Goal: Information Seeking & Learning: Find specific page/section

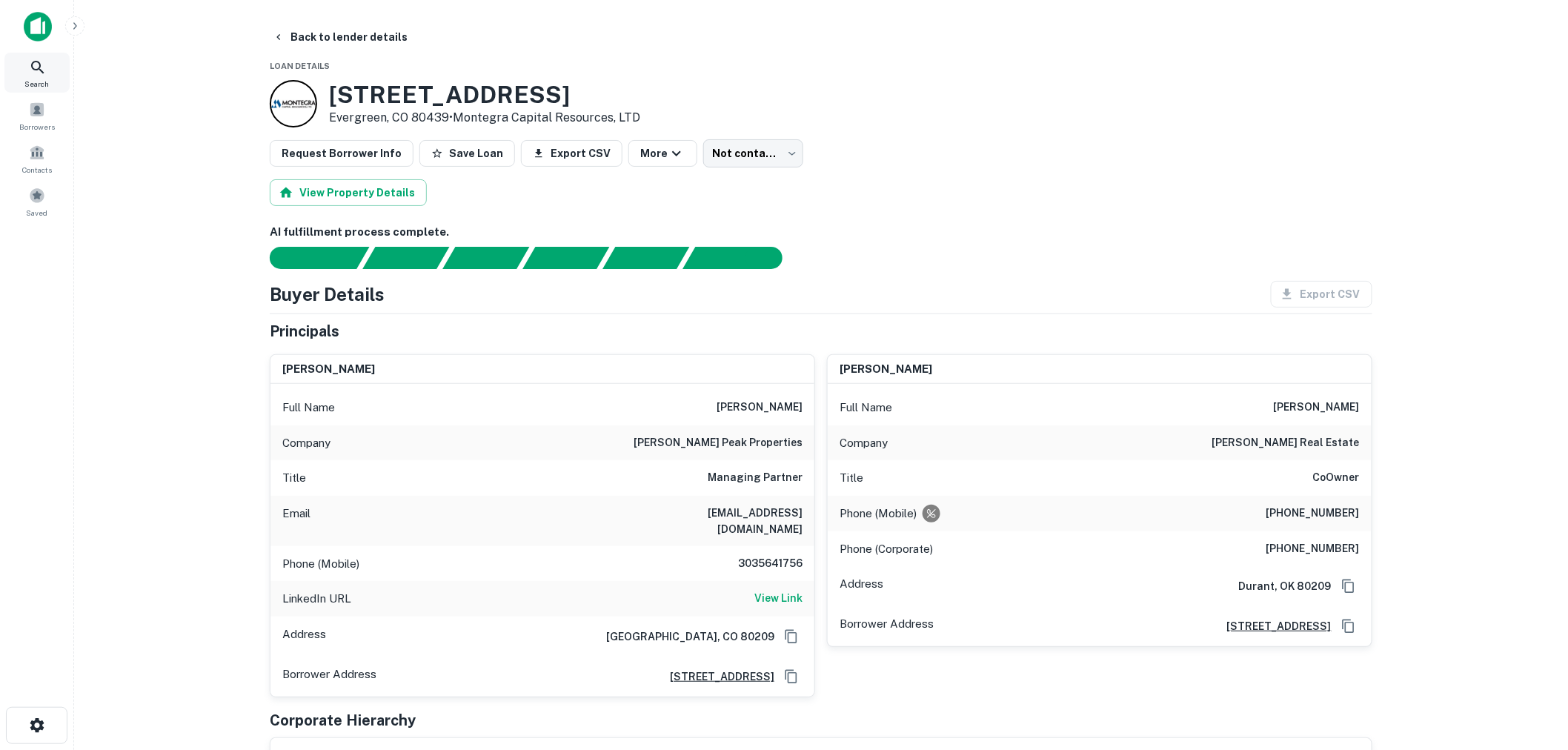
click at [42, 48] on div at bounding box center [37, 32] width 74 height 41
click at [43, 34] on img at bounding box center [38, 27] width 28 height 29
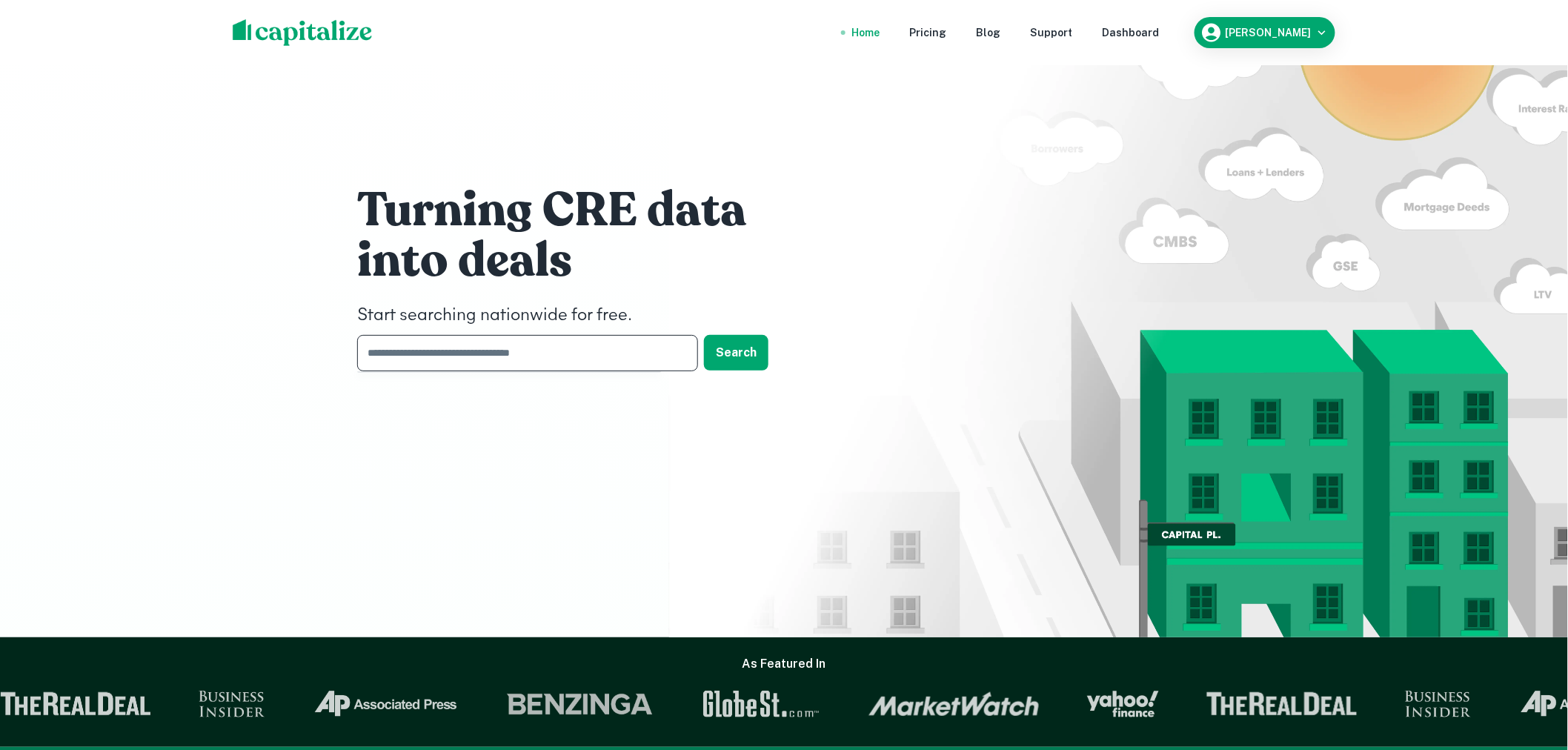
click at [598, 348] on input "text" at bounding box center [522, 353] width 330 height 36
type input "**********"
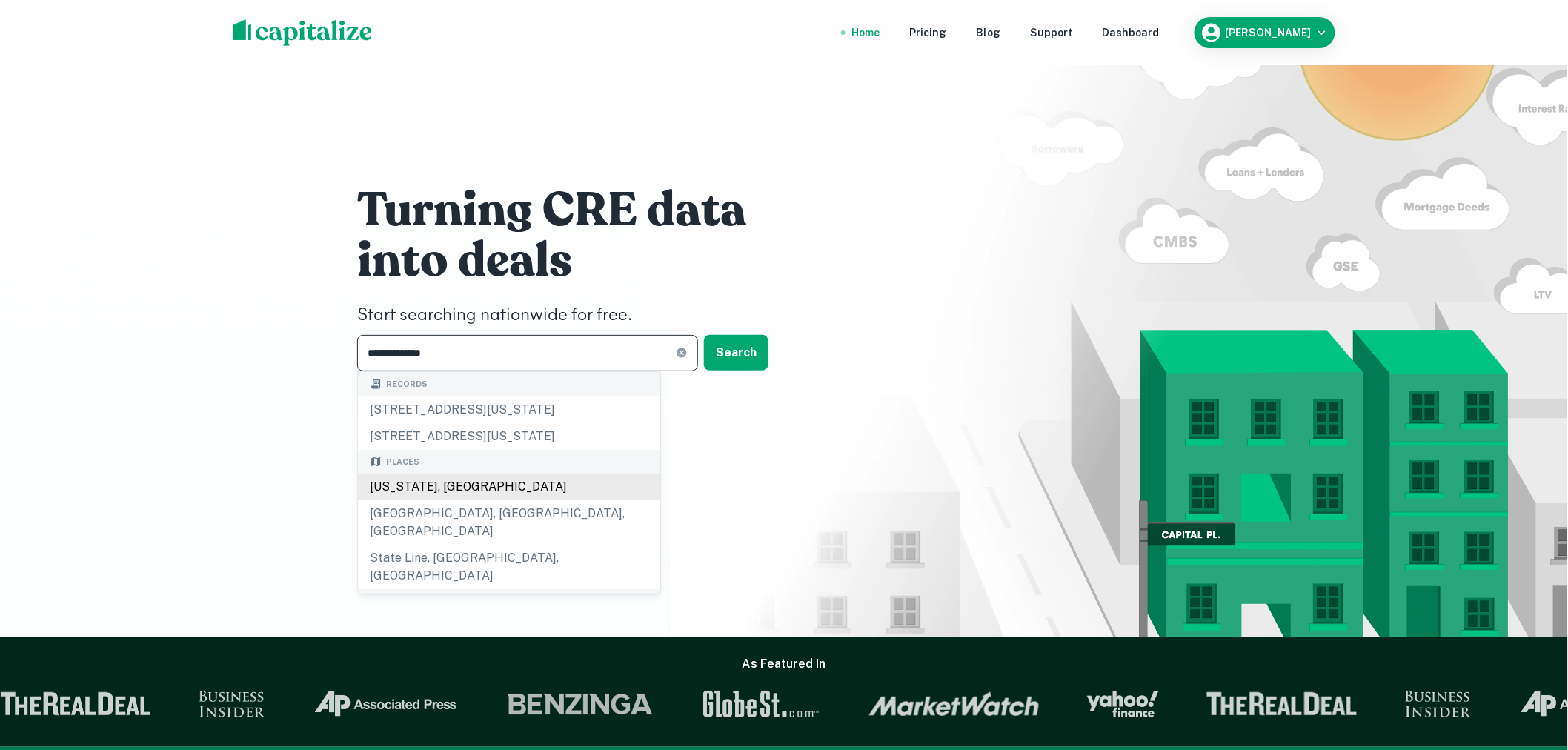
click at [499, 500] on div "[US_STATE], [GEOGRAPHIC_DATA]" at bounding box center [508, 487] width 302 height 27
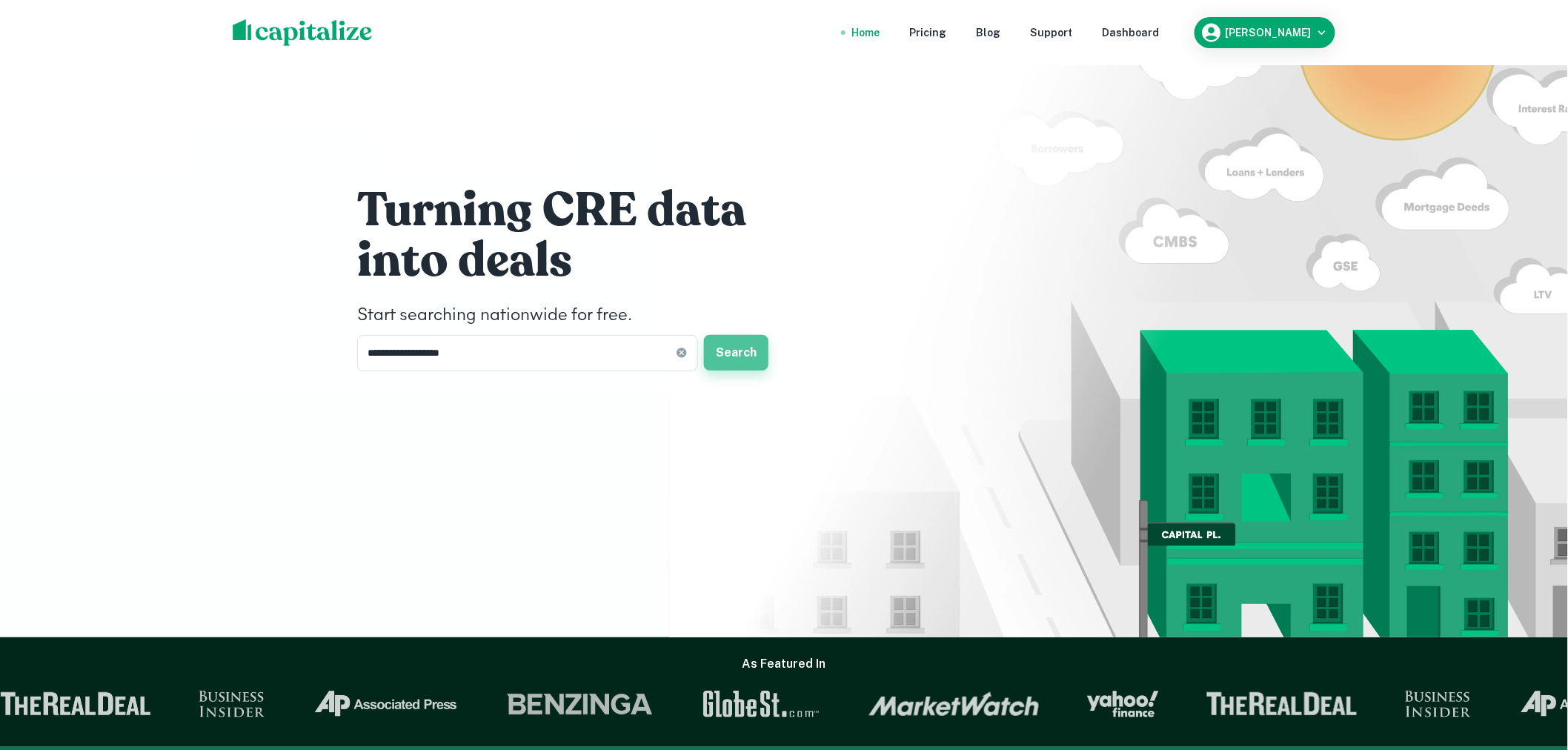
click at [739, 345] on button "Search" at bounding box center [737, 353] width 64 height 36
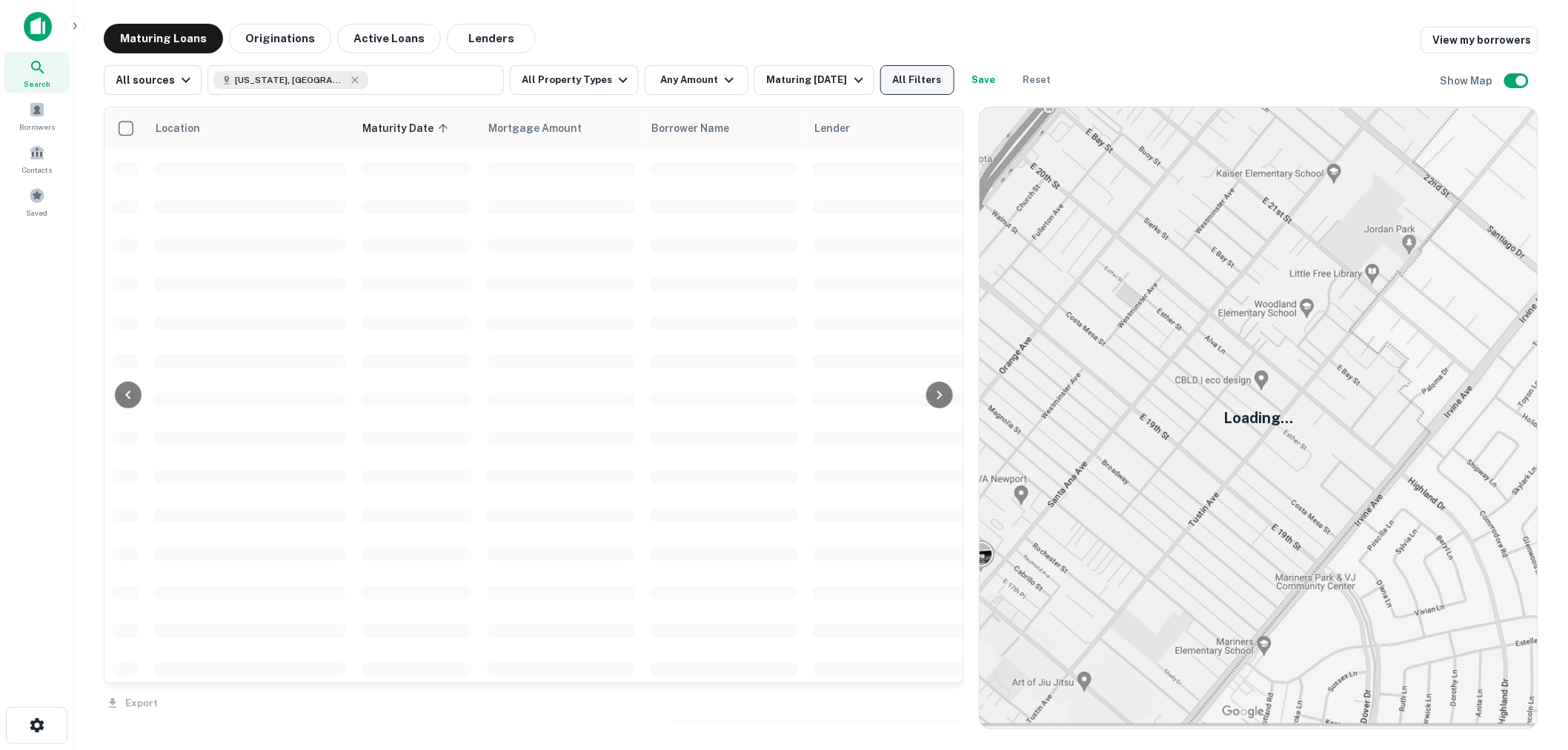
click at [914, 78] on button "All Filters" at bounding box center [918, 80] width 74 height 29
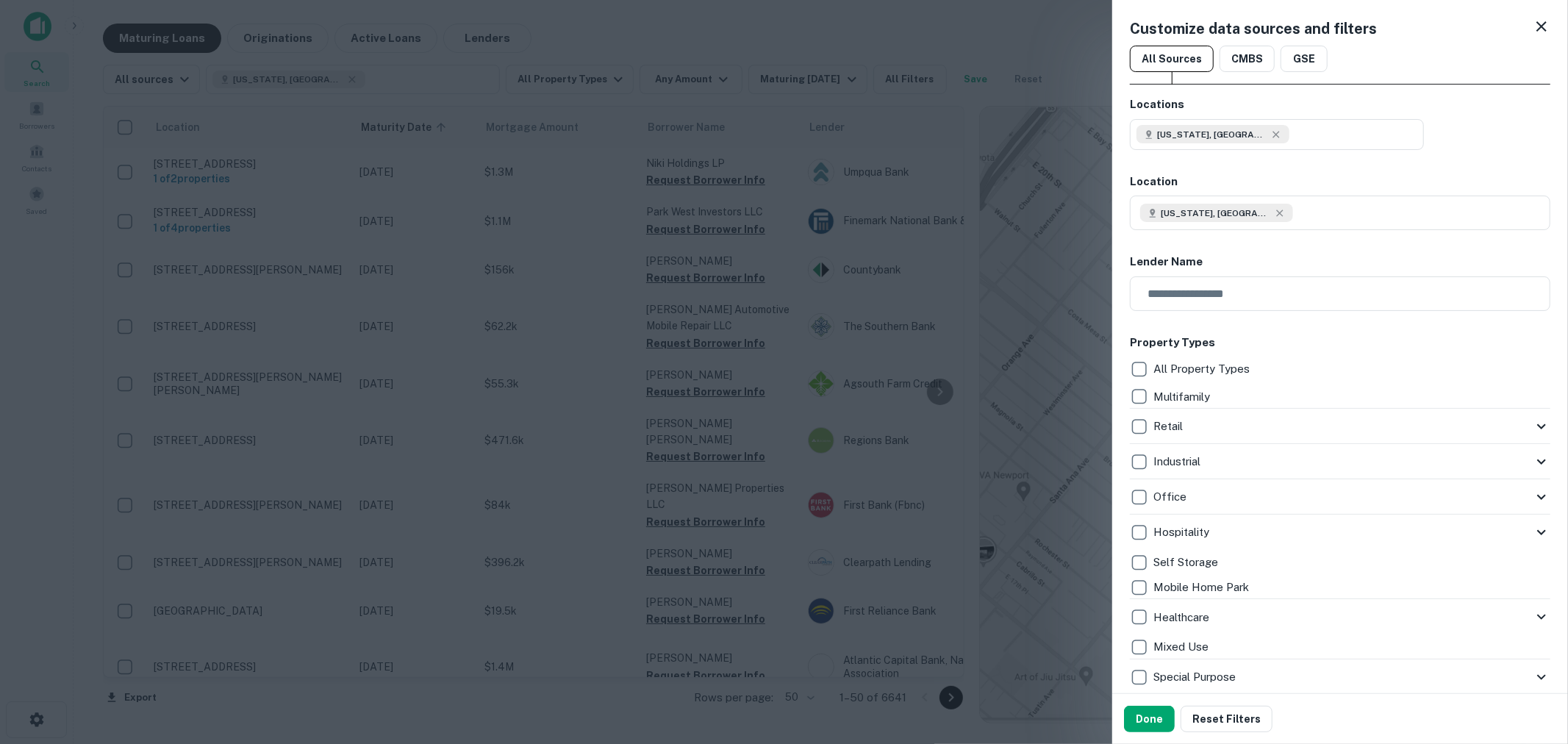
scroll to position [435, 0]
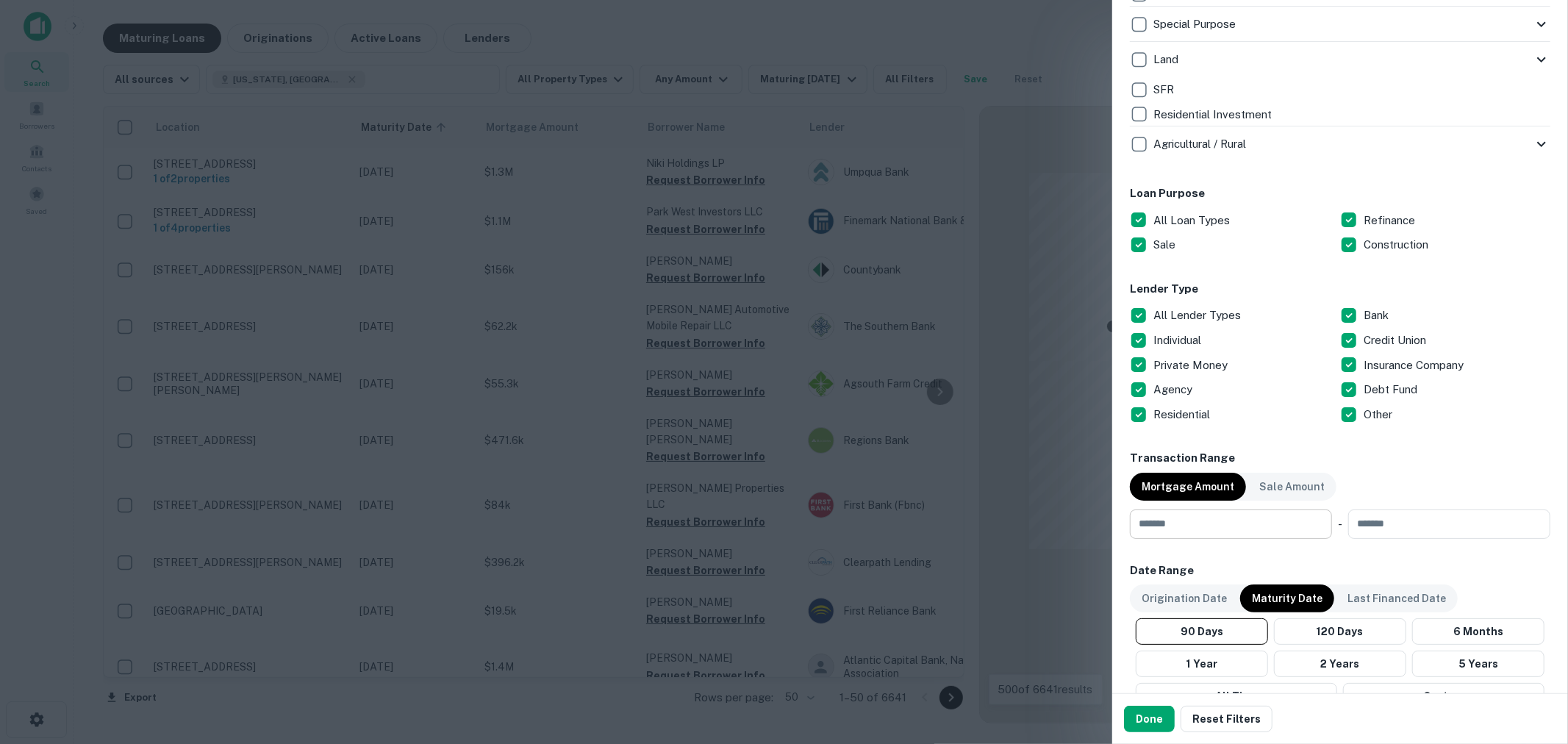
click at [1215, 524] on input "number" at bounding box center [1225, 523] width 192 height 29
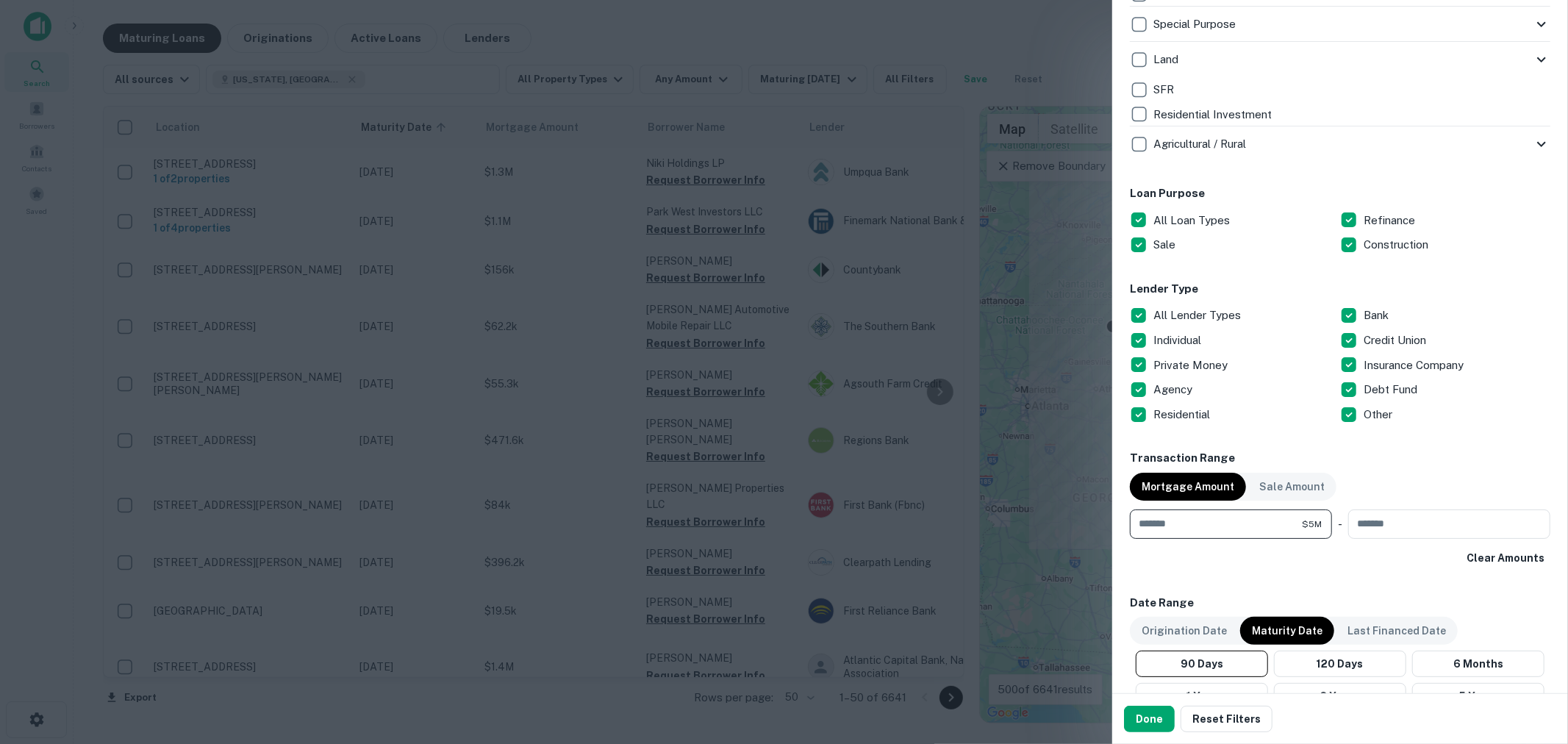
type input "*******"
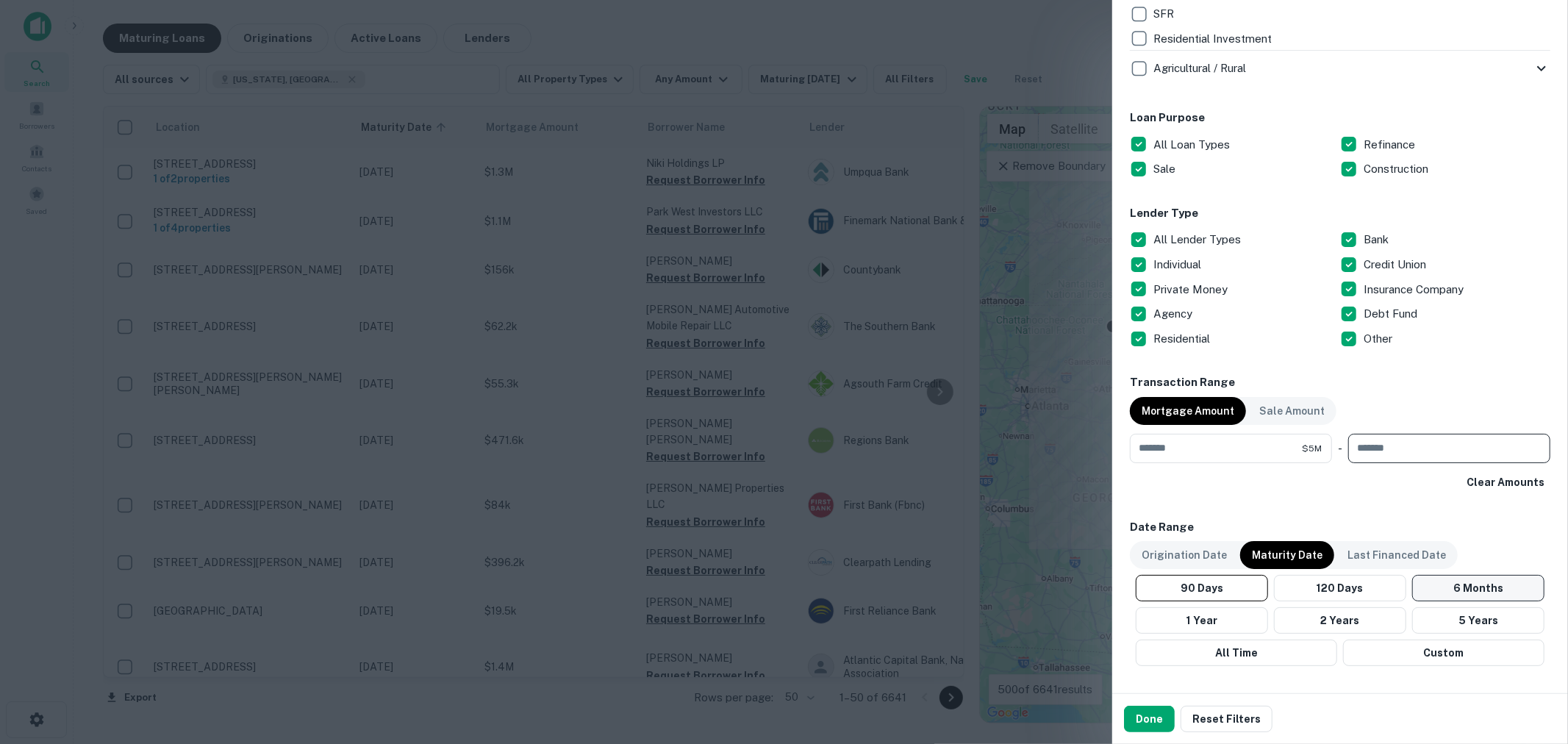
scroll to position [762, 0]
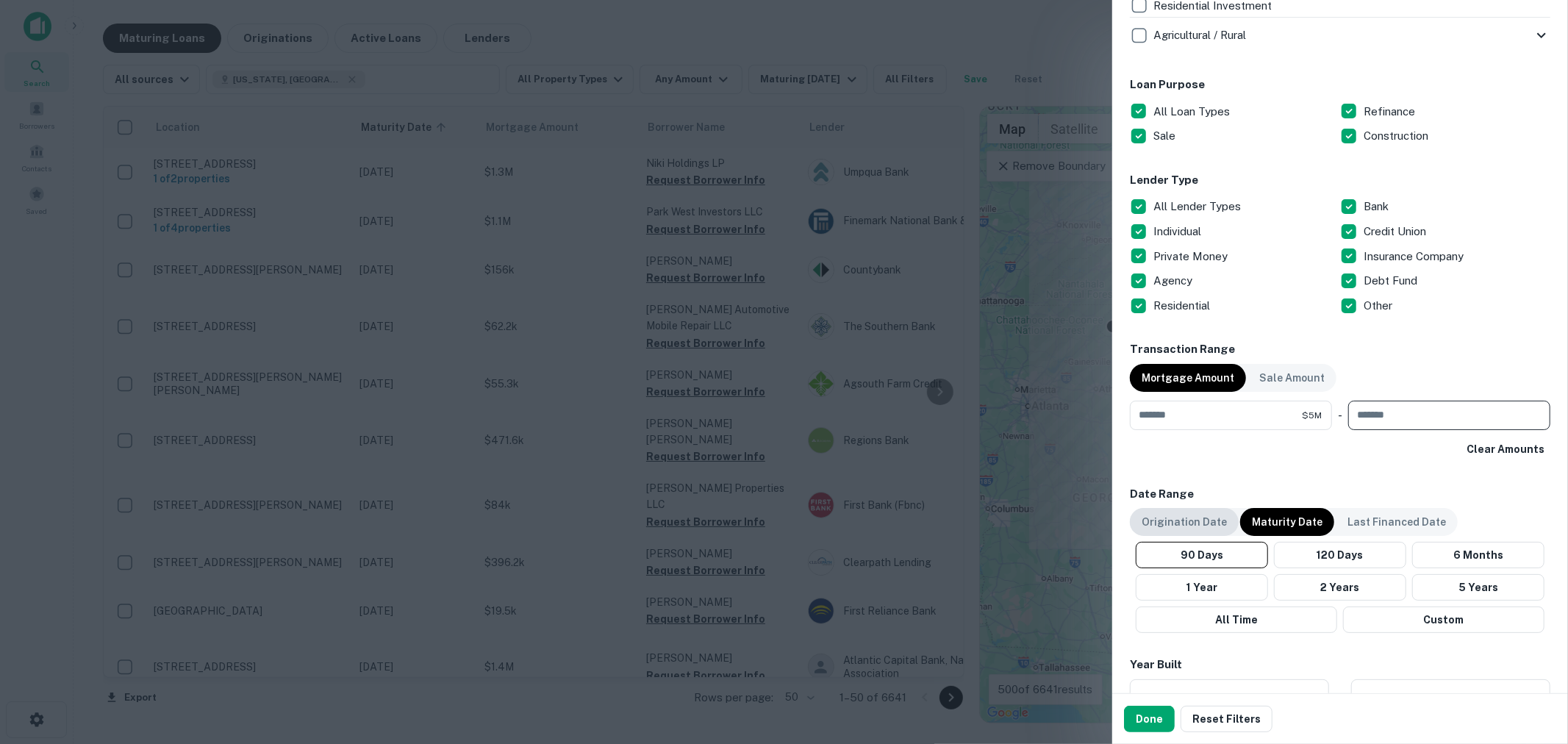
click at [1194, 519] on p "Origination Date" at bounding box center [1184, 521] width 85 height 16
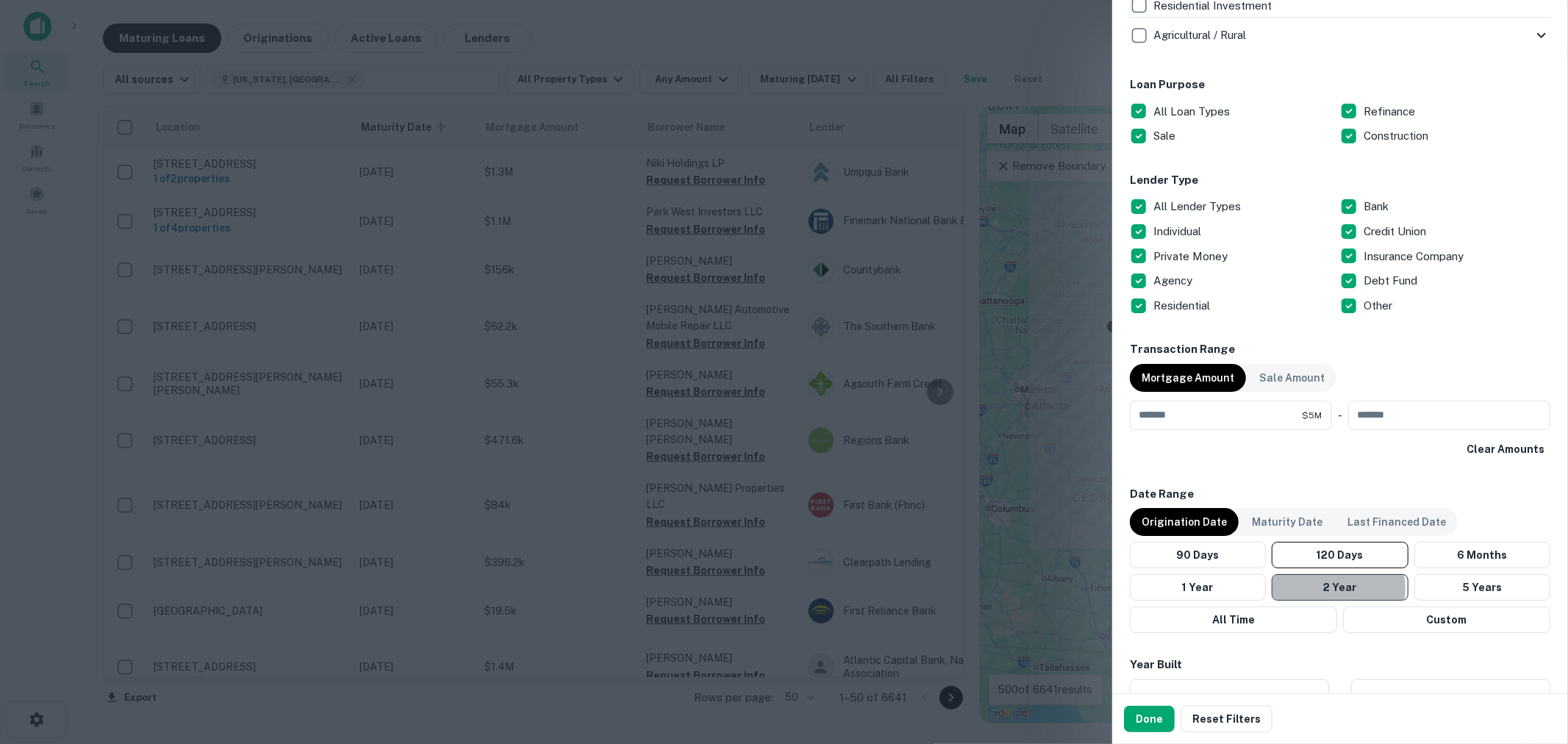
click at [1328, 588] on button "2 Year" at bounding box center [1339, 587] width 136 height 26
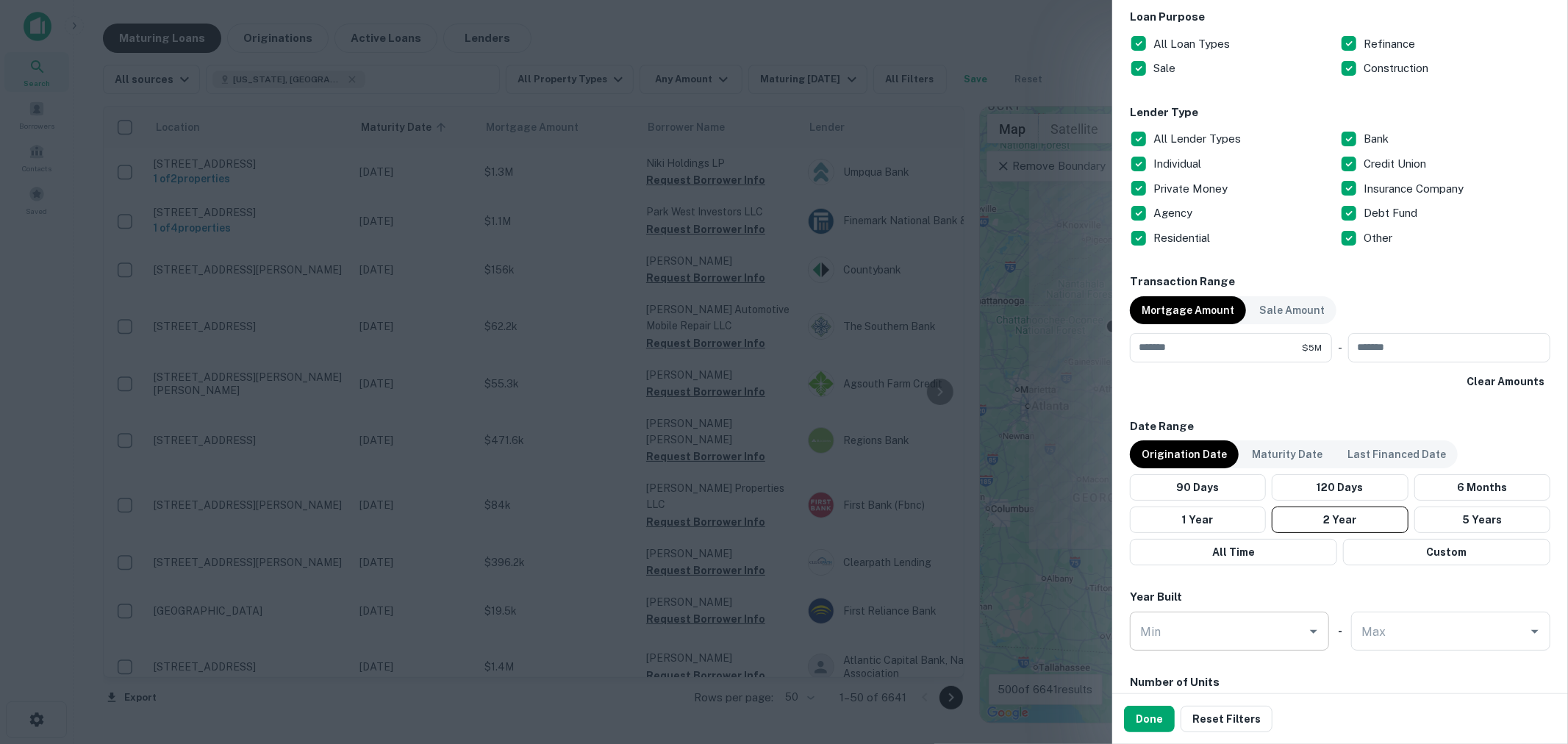
scroll to position [872, 0]
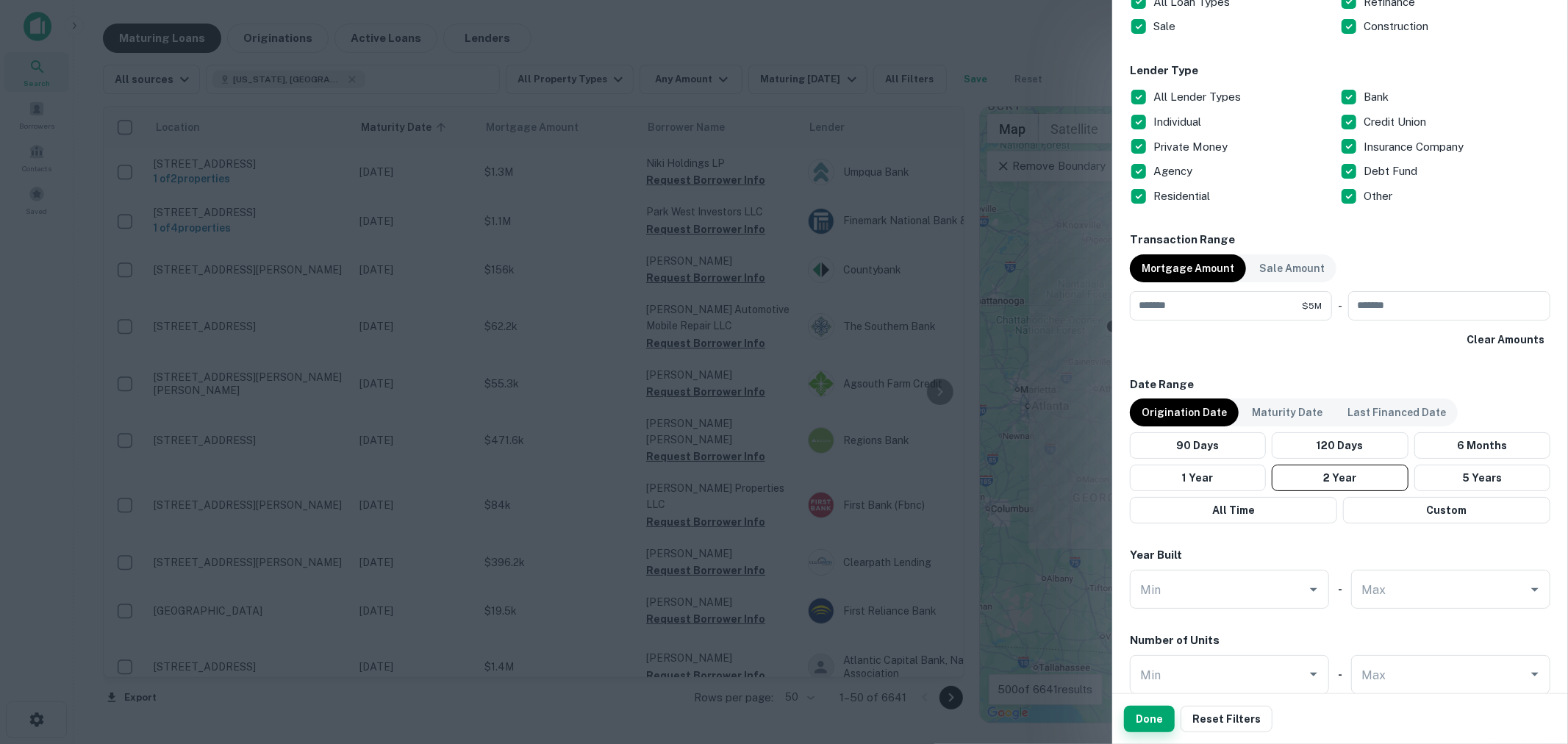
click at [1146, 721] on button "Done" at bounding box center [1149, 719] width 51 height 26
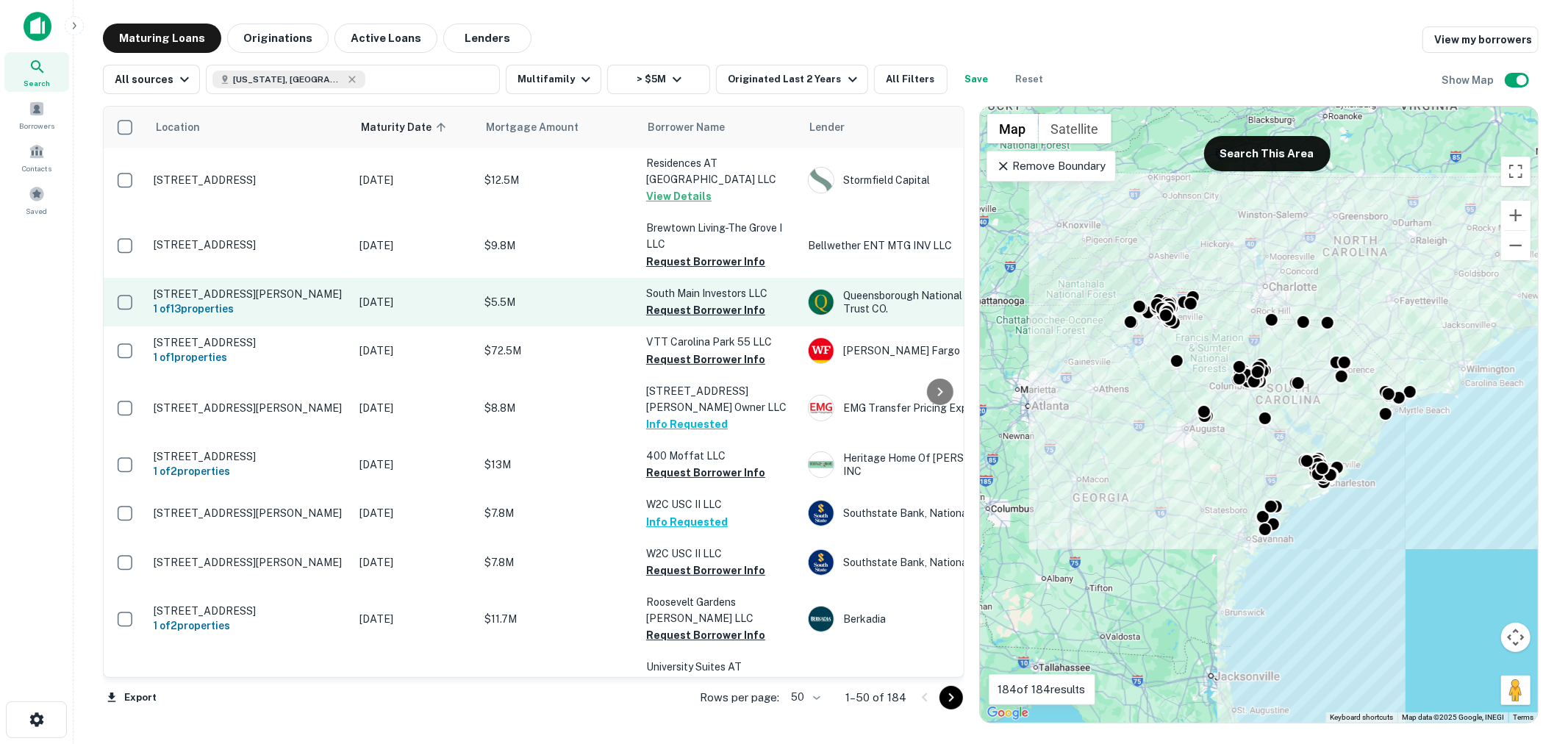
drag, startPoint x: 699, startPoint y: 239, endPoint x: 689, endPoint y: 271, distance: 33.5
click at [699, 253] on button "Request Borrower Info" at bounding box center [705, 261] width 119 height 18
click at [687, 302] on button "Request Borrower Info" at bounding box center [705, 310] width 119 height 18
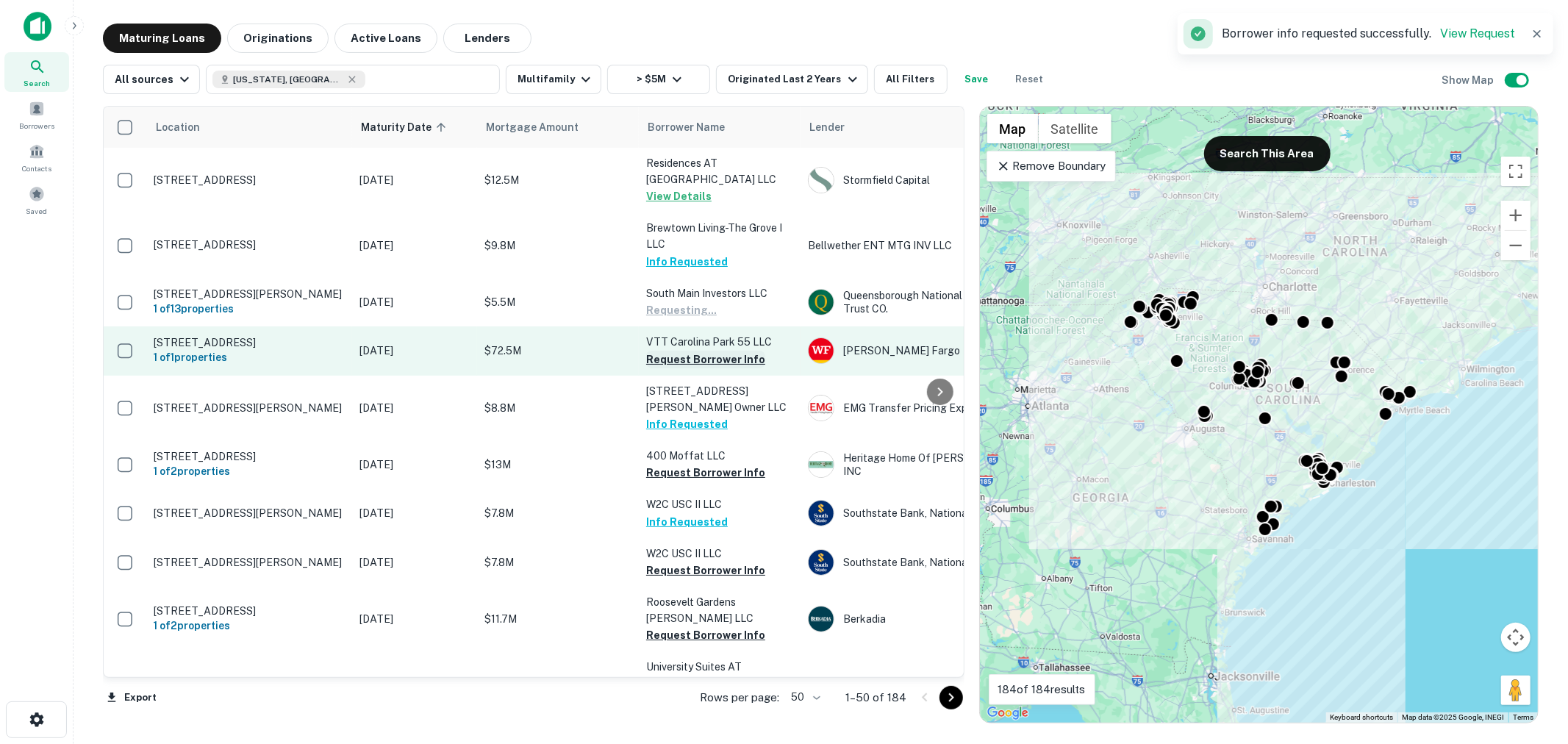
click at [687, 350] on button "Request Borrower Info" at bounding box center [705, 359] width 119 height 18
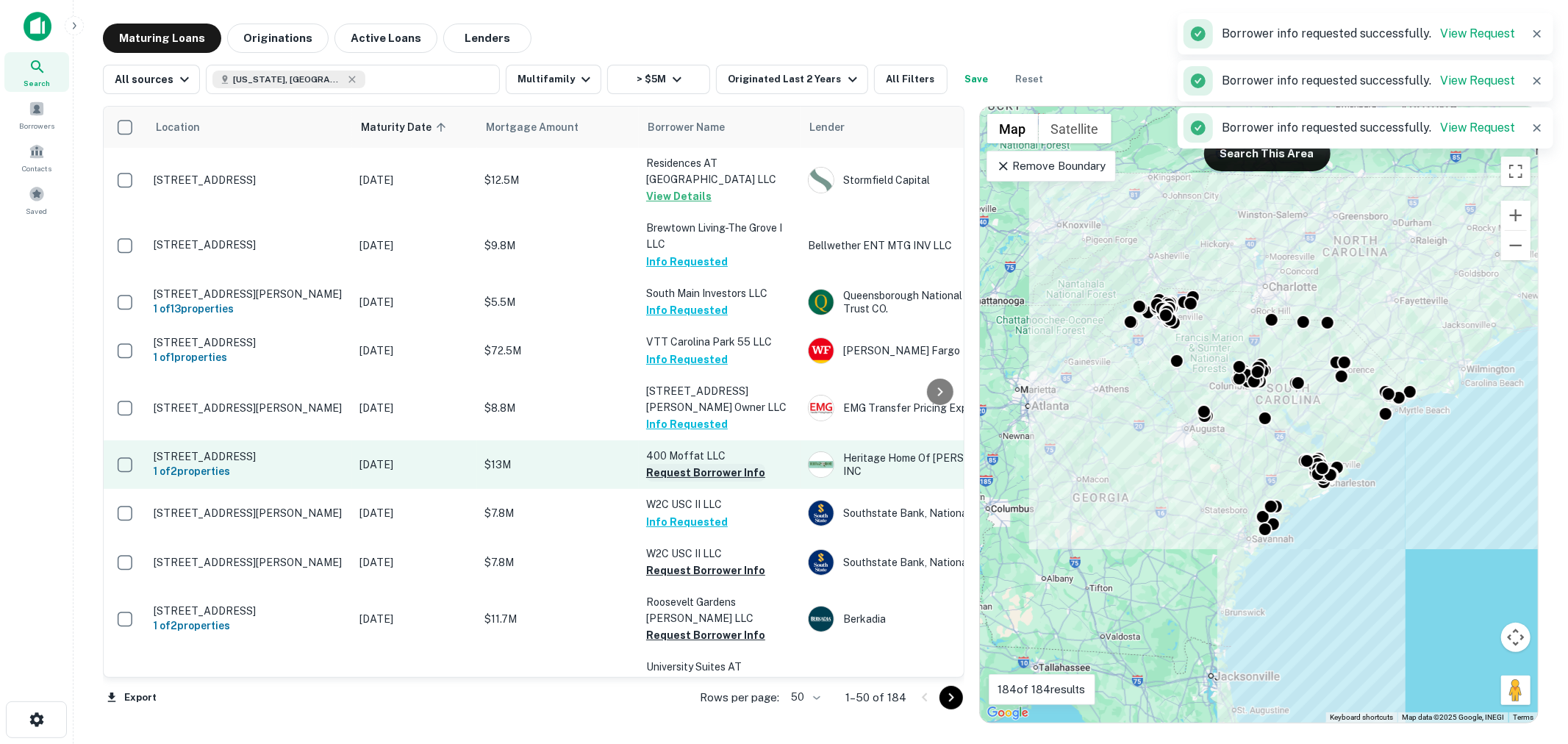
click at [684, 467] on button "Request Borrower Info" at bounding box center [705, 473] width 119 height 18
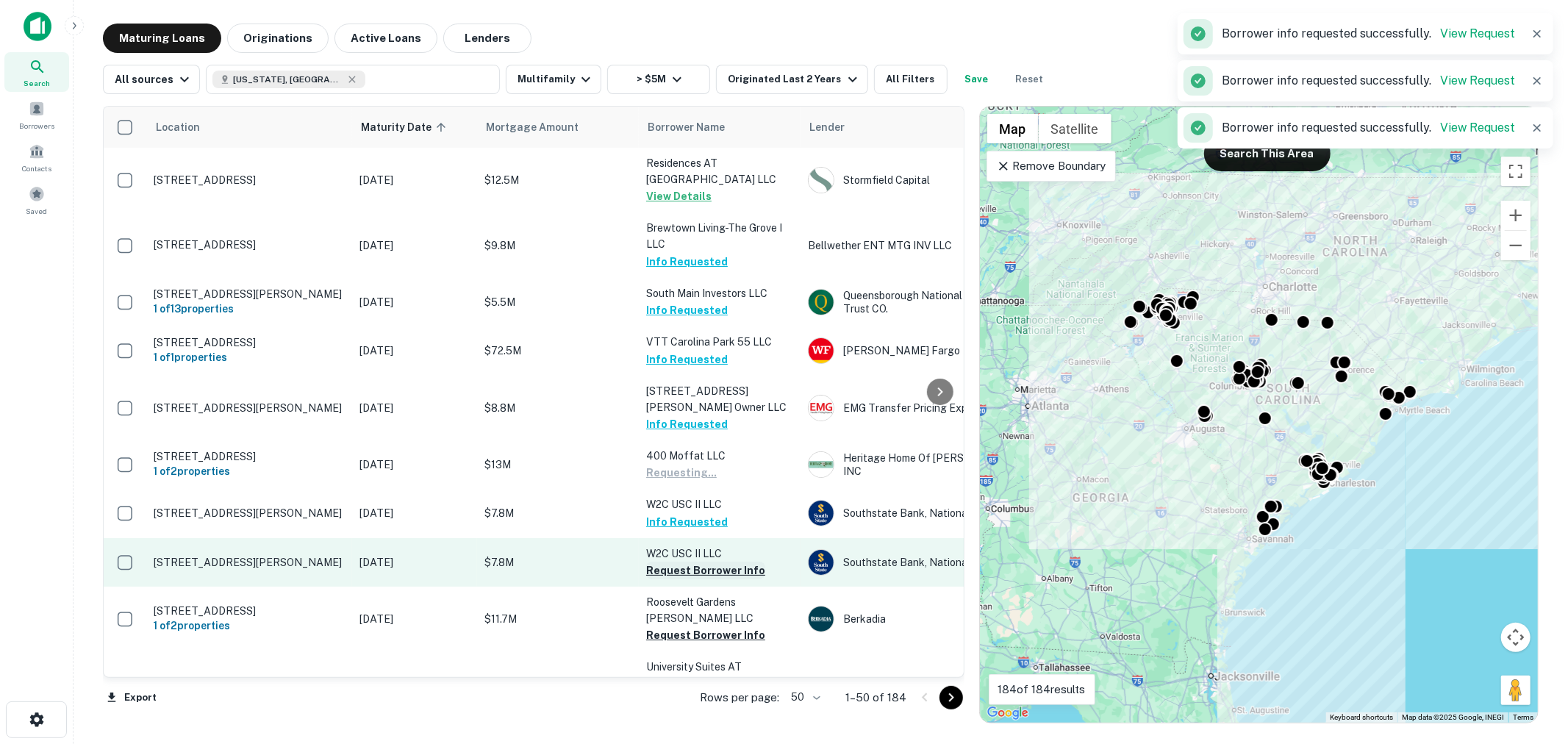
click at [703, 565] on button "Request Borrower Info" at bounding box center [705, 570] width 119 height 18
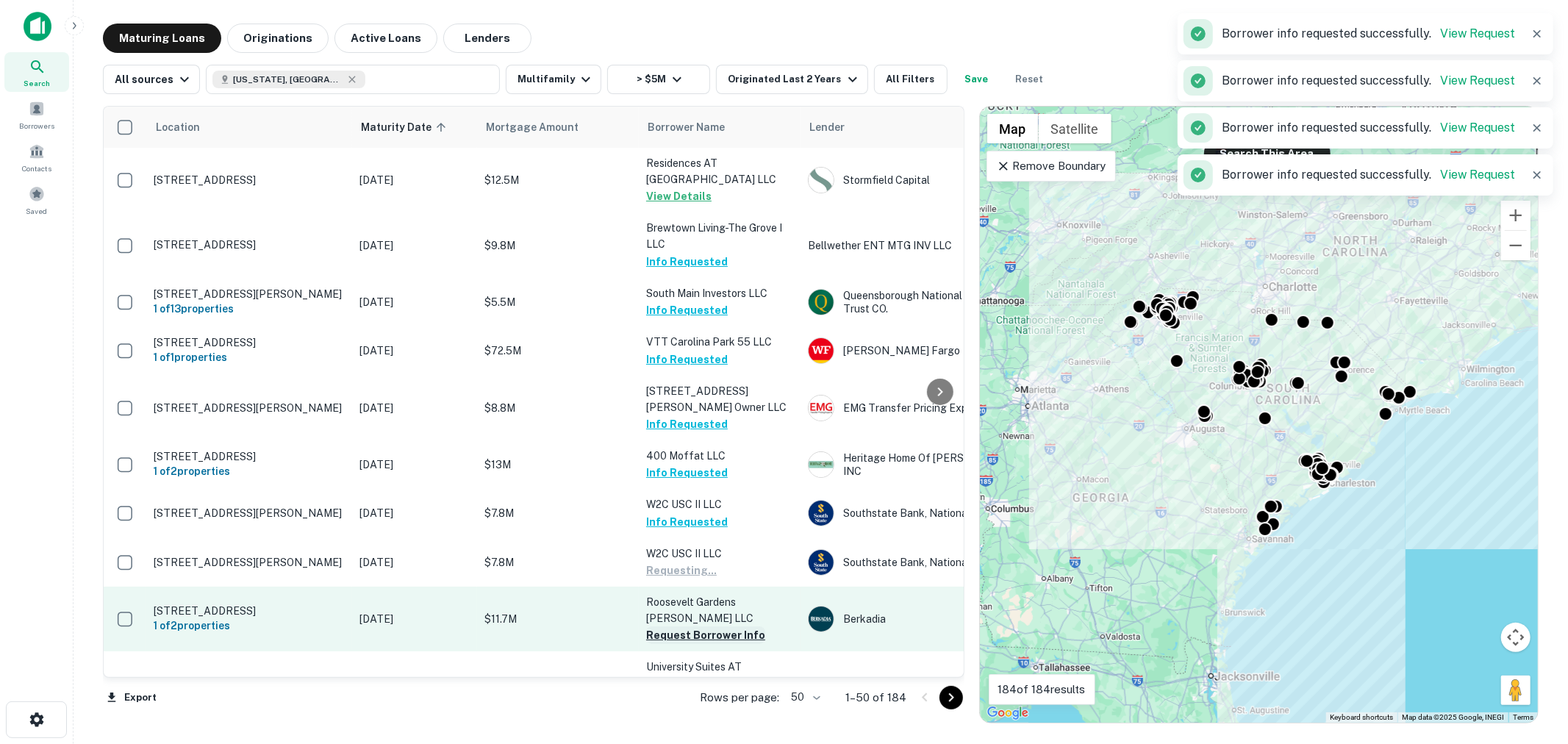
click at [703, 627] on button "Request Borrower Info" at bounding box center [705, 635] width 119 height 18
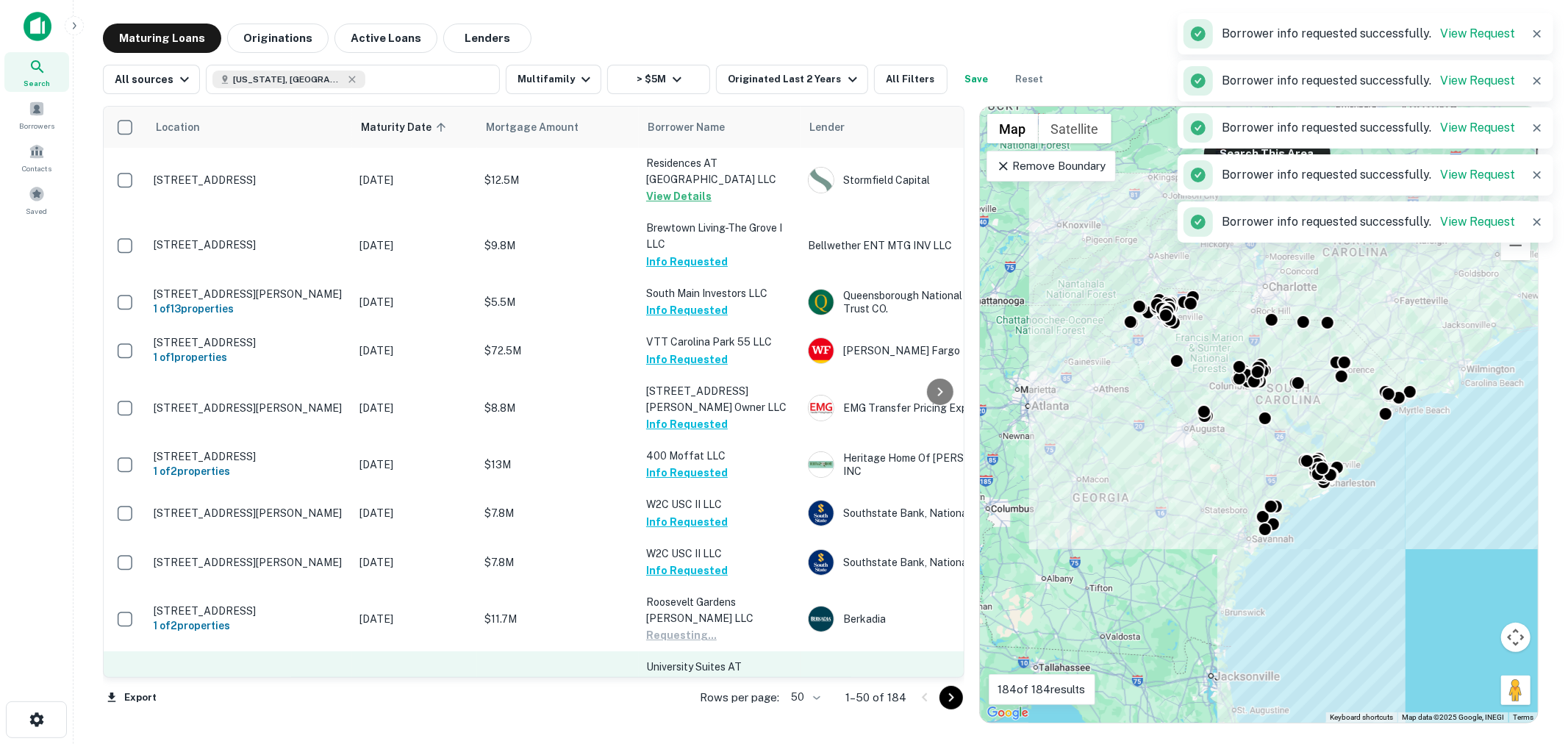
click at [710, 692] on button "Request Borrower Info" at bounding box center [705, 701] width 119 height 18
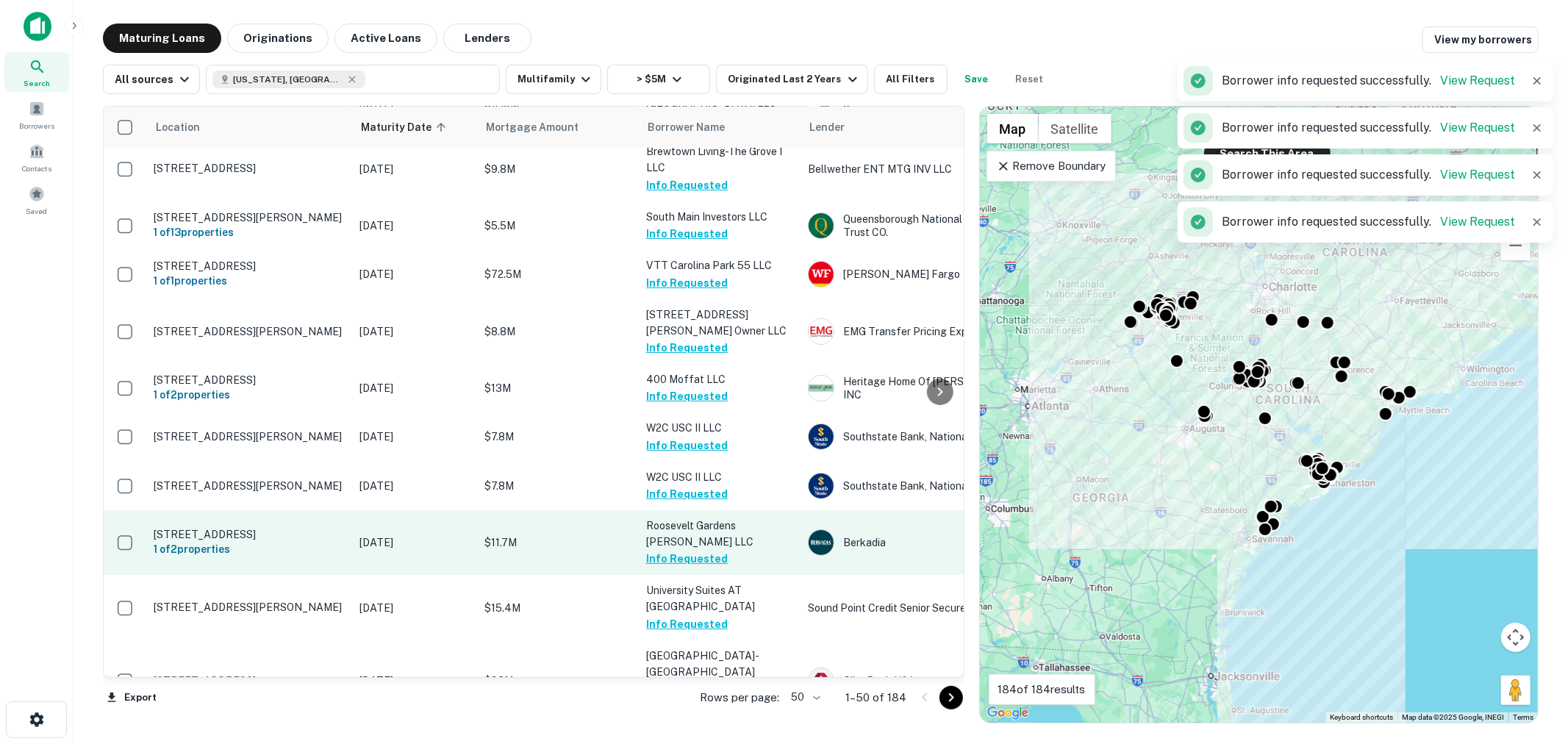
scroll to position [108, 0]
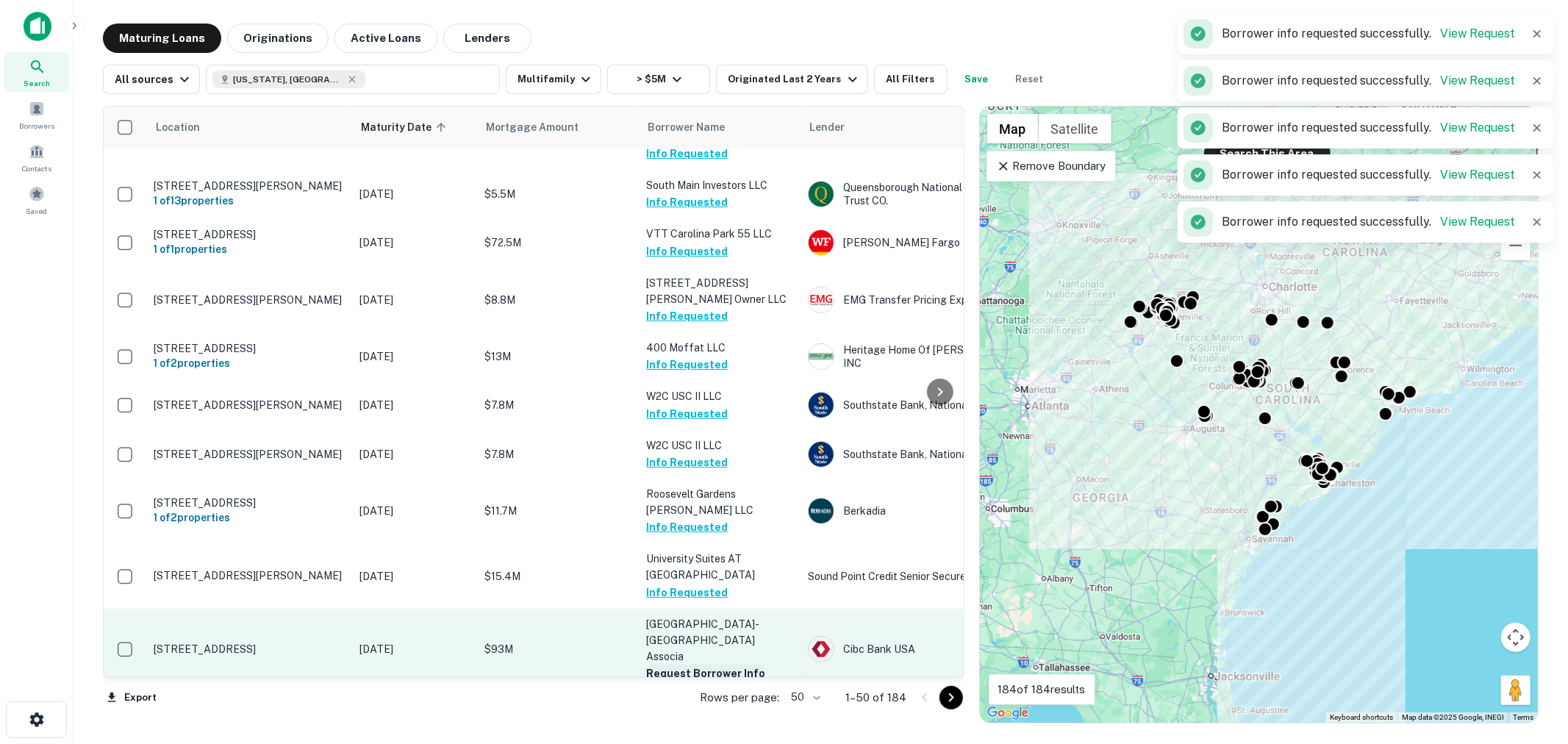
click at [720, 665] on button "Request Borrower Info" at bounding box center [705, 674] width 119 height 18
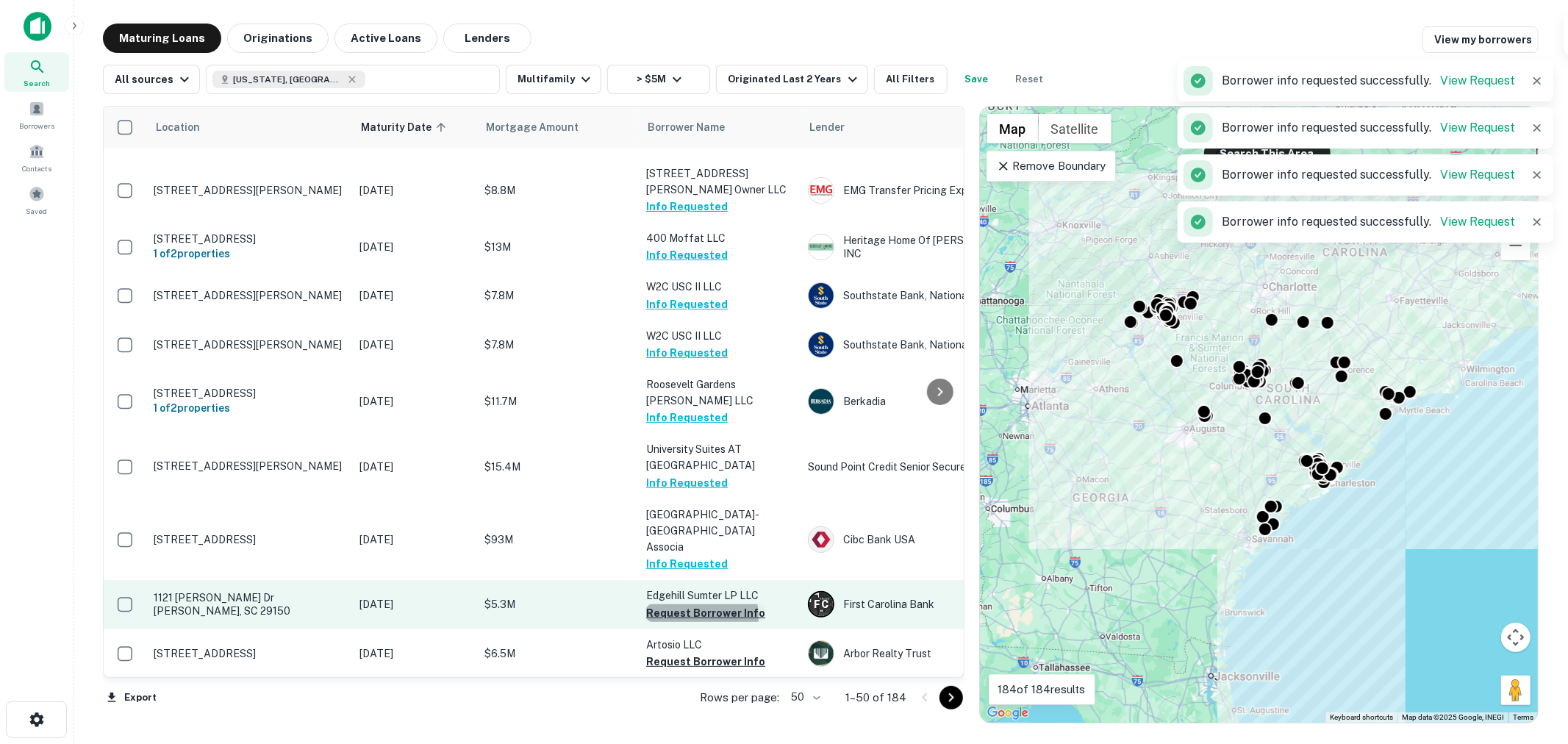
click at [685, 604] on button "Request Borrower Info" at bounding box center [705, 612] width 119 height 18
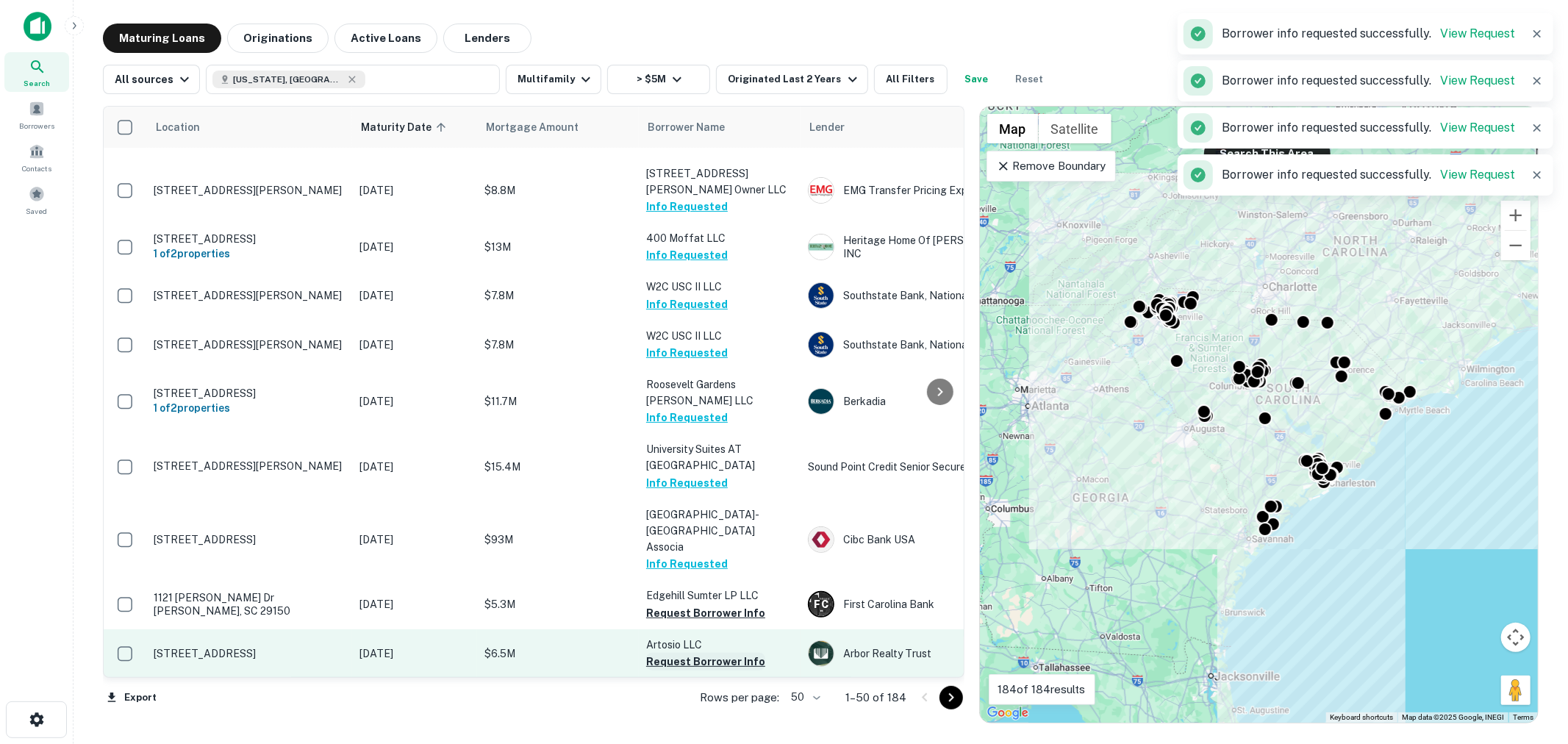
click at [686, 653] on button "Request Borrower Info" at bounding box center [705, 661] width 119 height 18
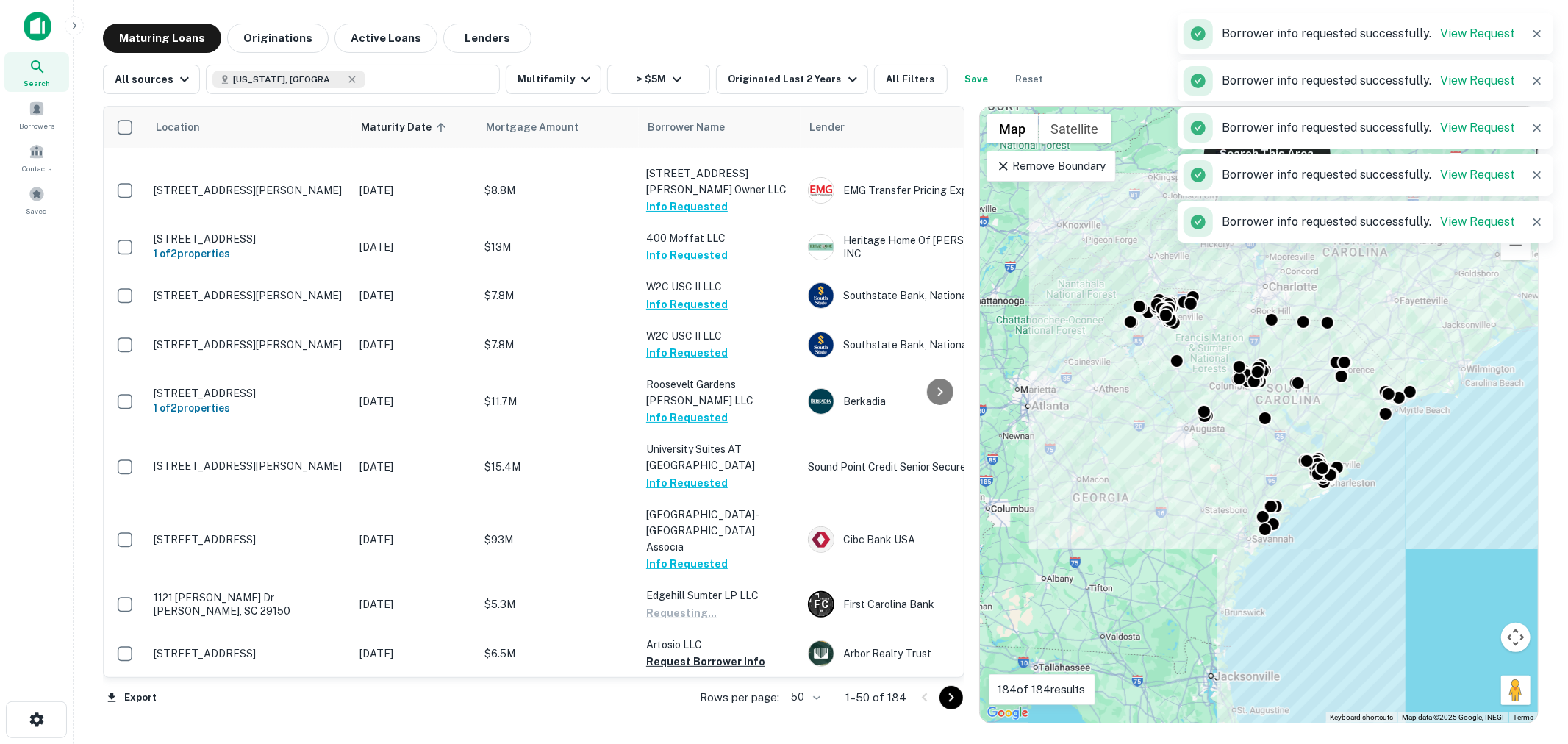
click at [695, 703] on button "Request Borrower Info" at bounding box center [705, 711] width 119 height 18
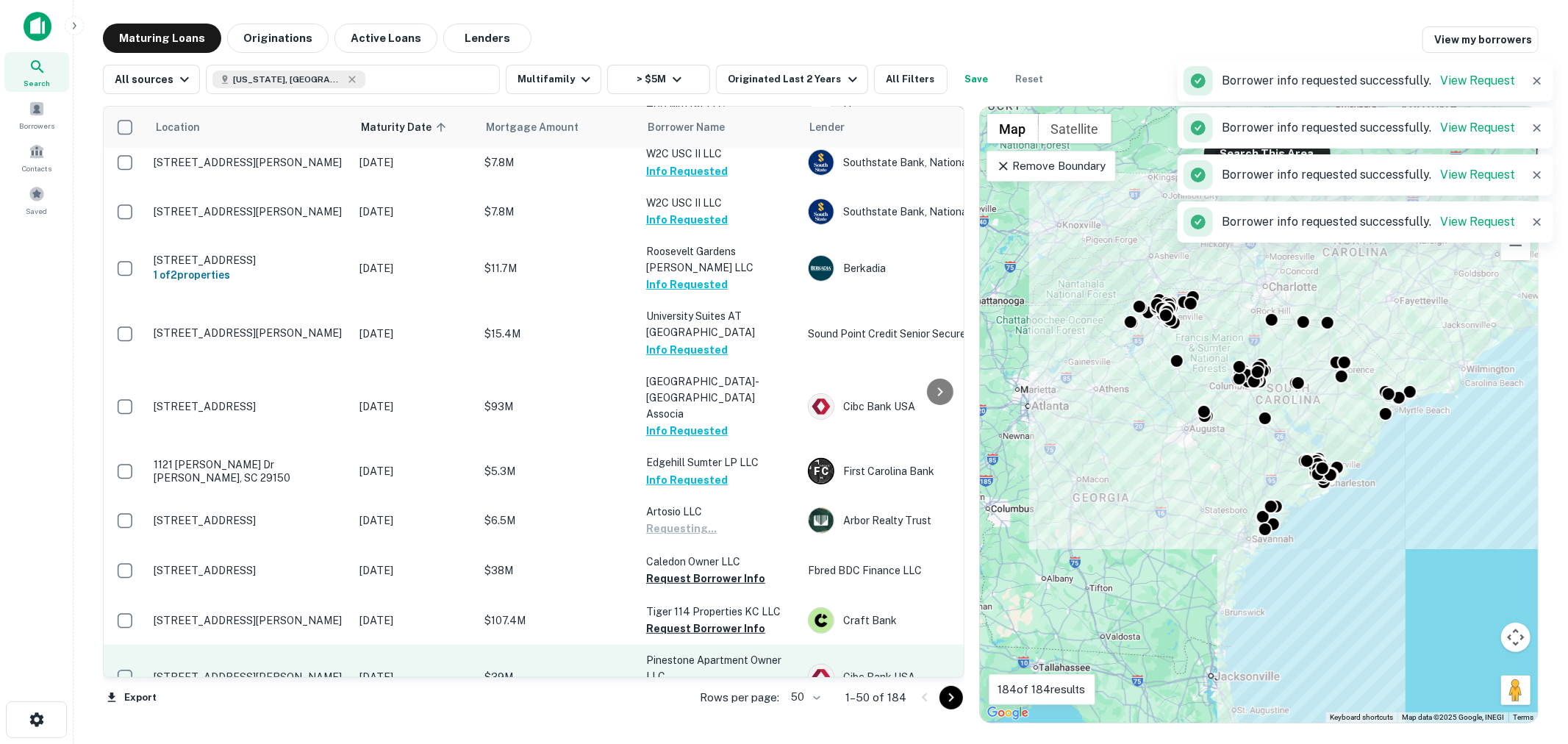
scroll to position [435, 0]
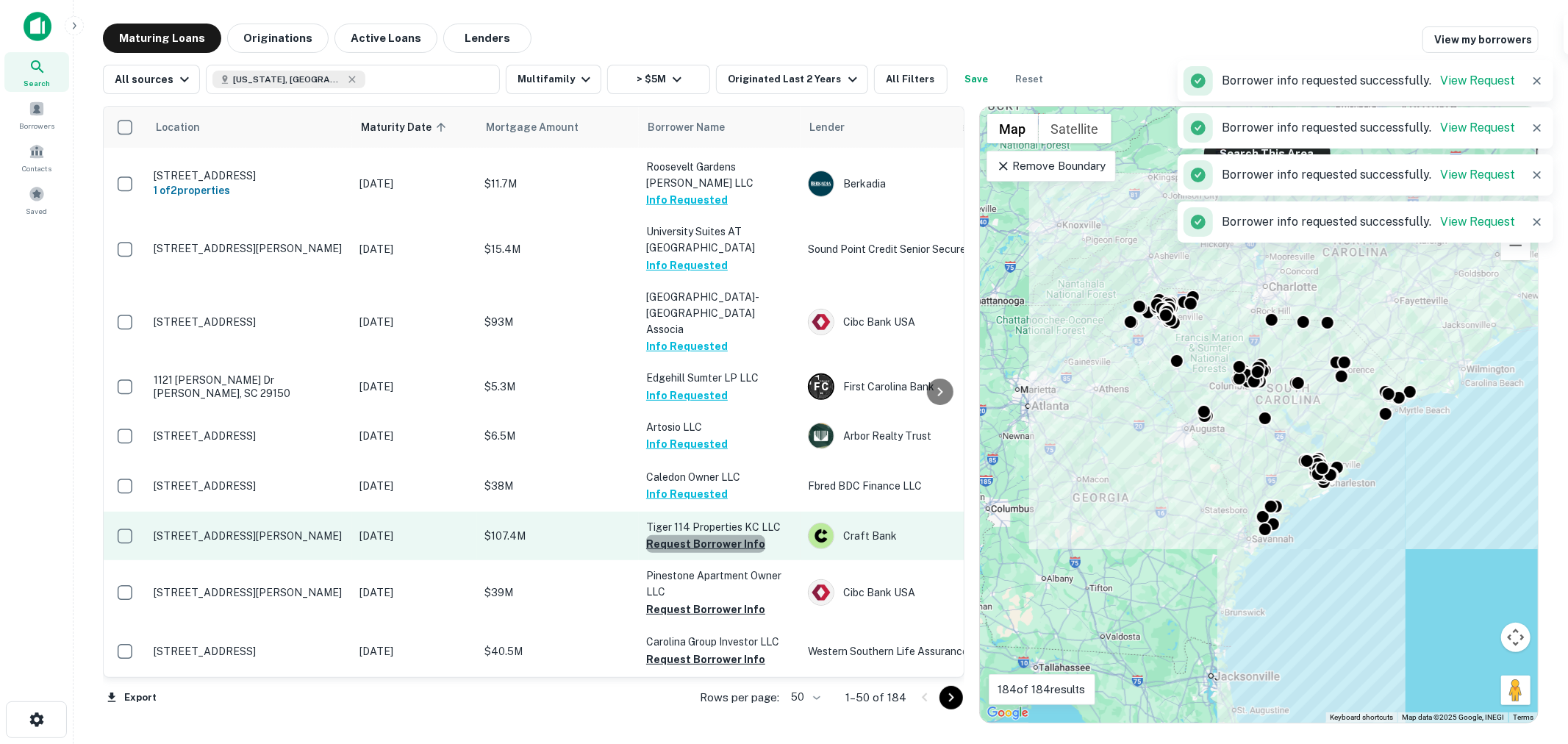
click at [722, 535] on button "Request Borrower Info" at bounding box center [705, 544] width 119 height 18
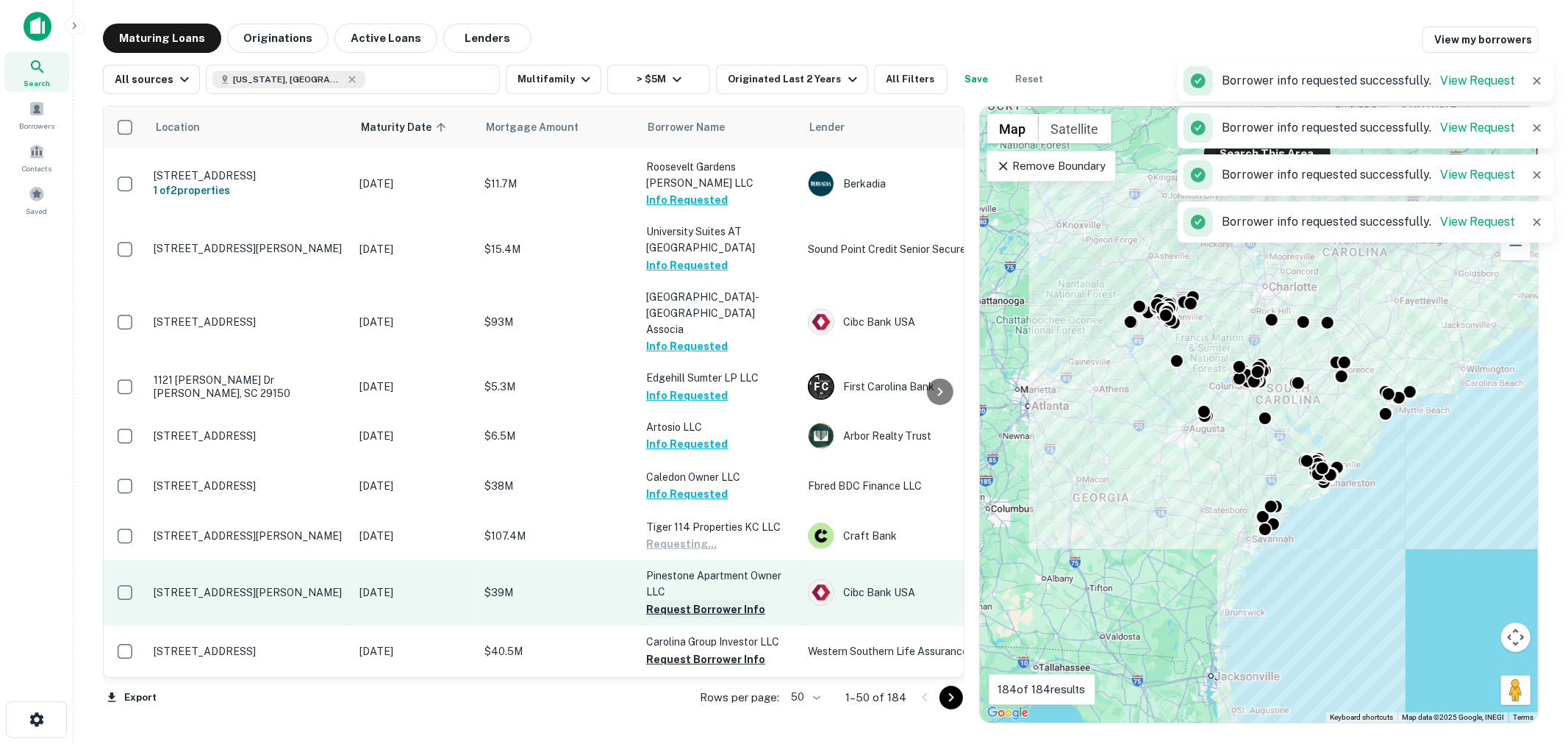
click at [700, 601] on button "Request Borrower Info" at bounding box center [705, 610] width 119 height 18
drag, startPoint x: 696, startPoint y: 603, endPoint x: 737, endPoint y: 541, distance: 74.3
click at [696, 651] on button "Request Borrower Info" at bounding box center [705, 659] width 119 height 18
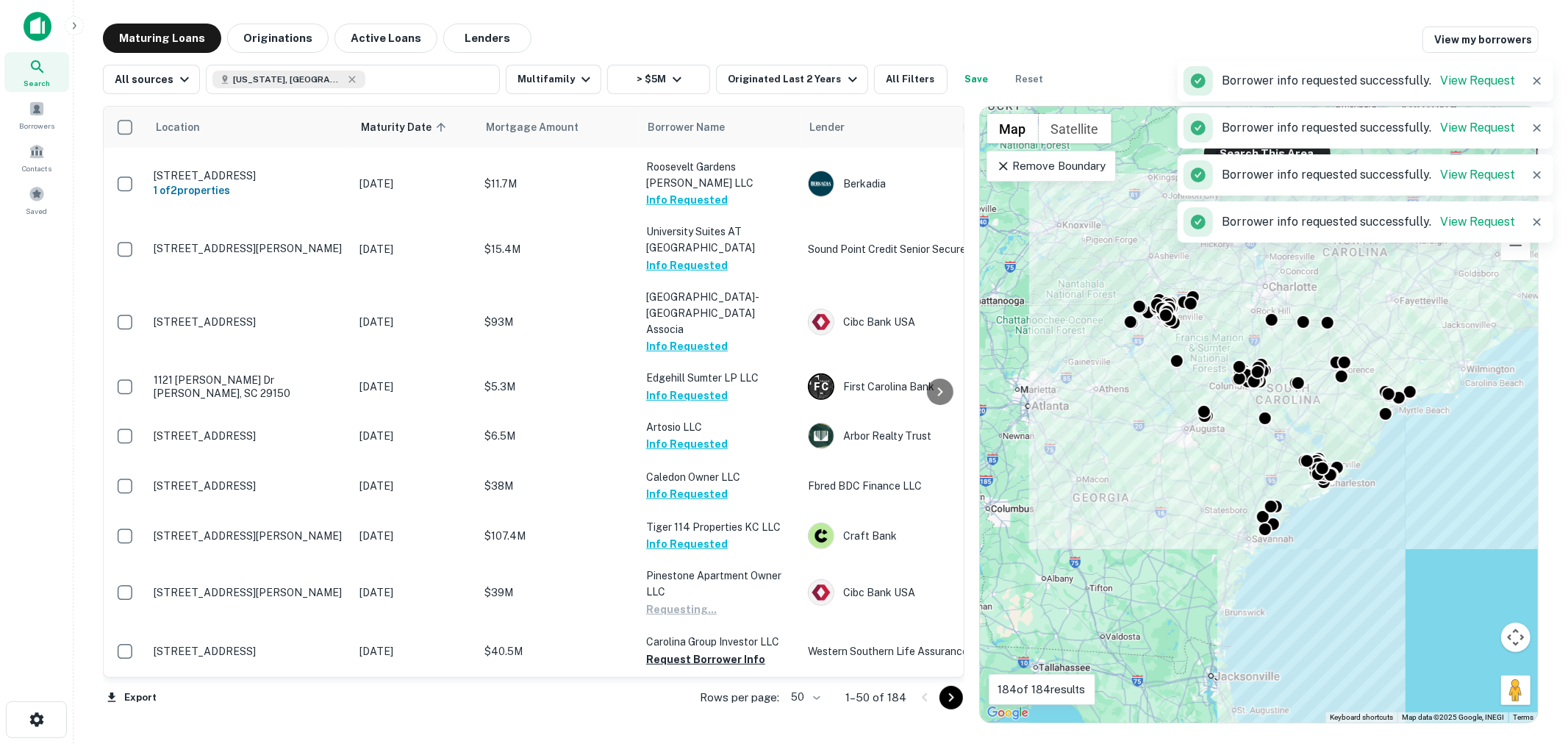
scroll to position [653, 0]
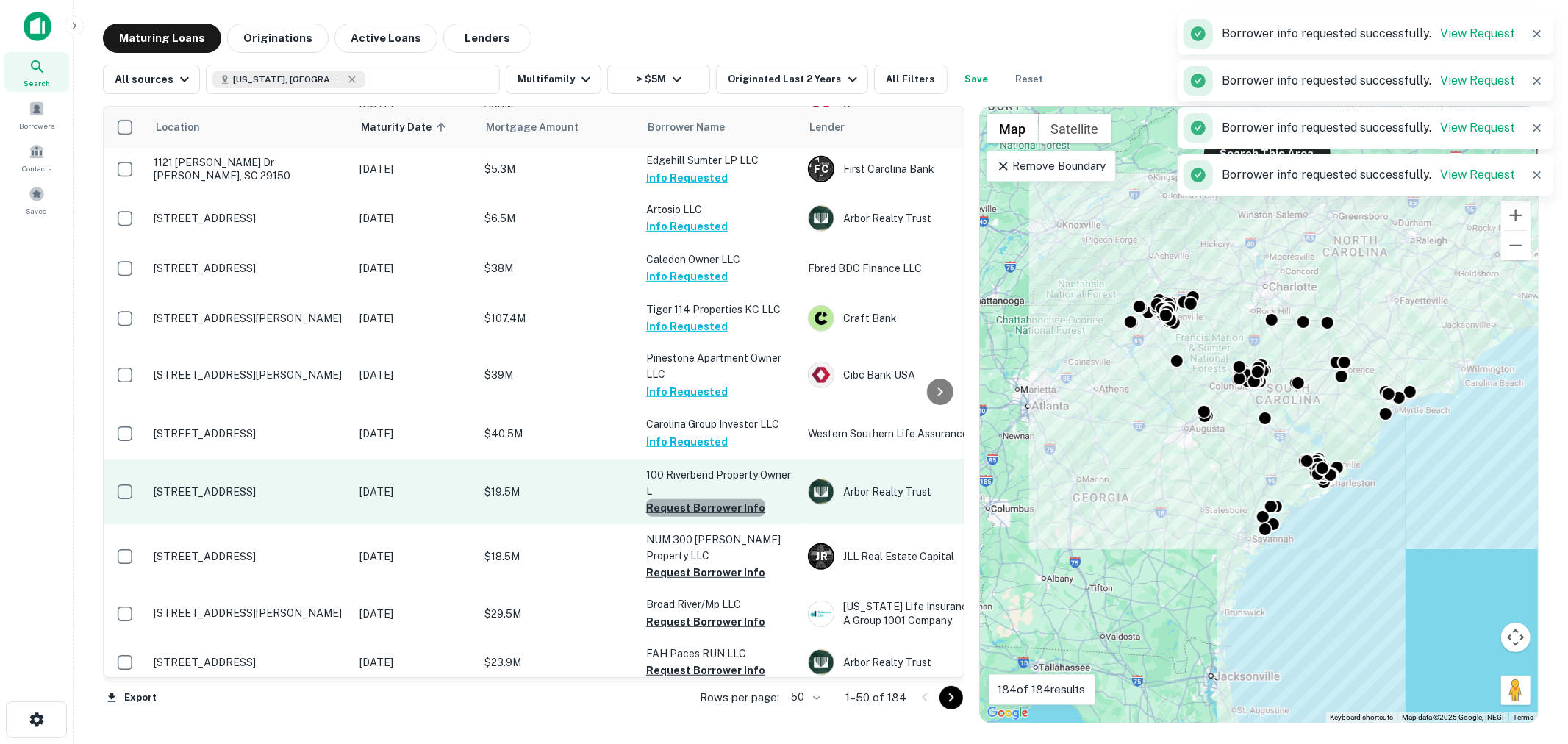
click at [714, 499] on button "Request Borrower Info" at bounding box center [705, 507] width 119 height 18
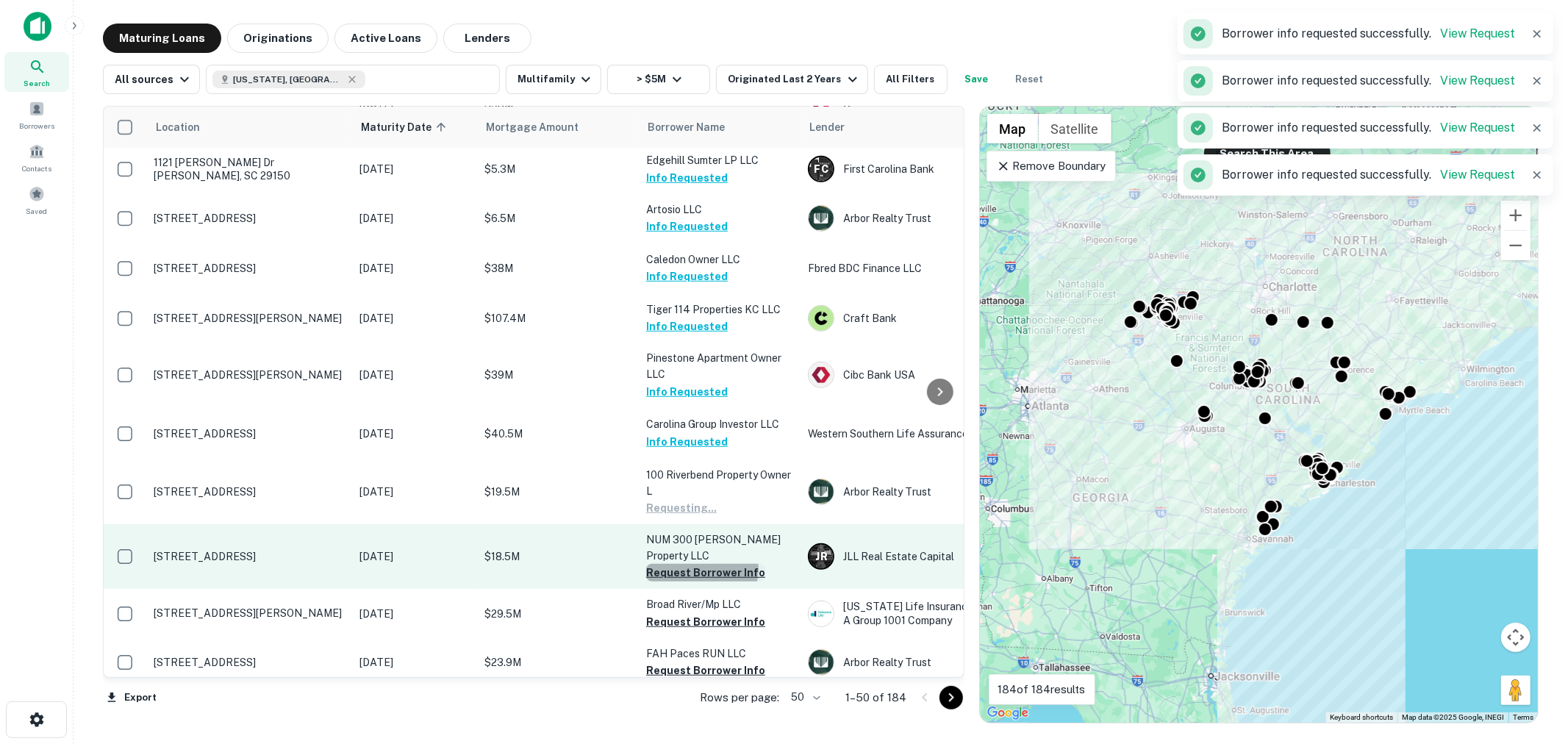
click at [701, 564] on button "Request Borrower Info" at bounding box center [705, 572] width 119 height 18
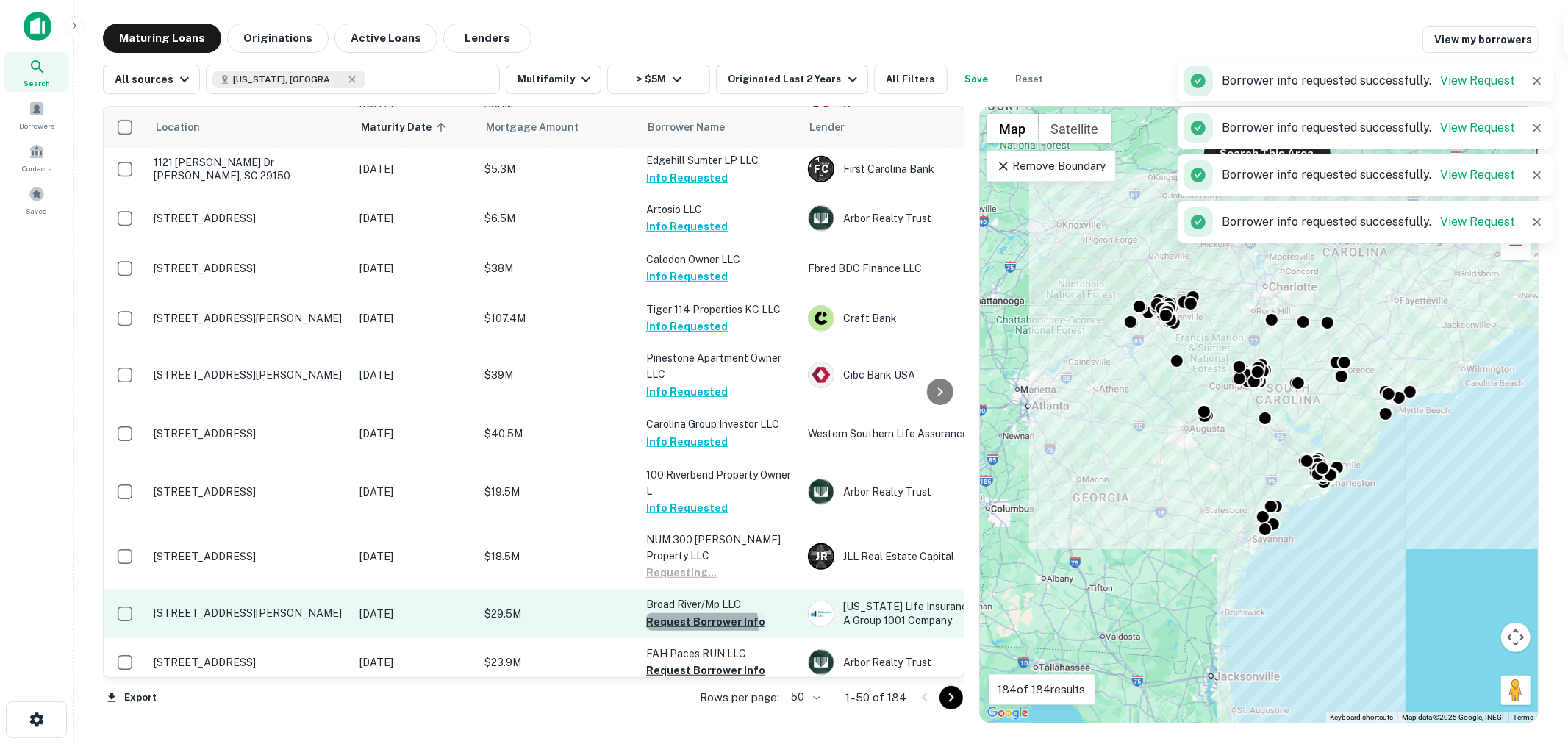
click at [693, 613] on button "Request Borrower Info" at bounding box center [705, 622] width 119 height 18
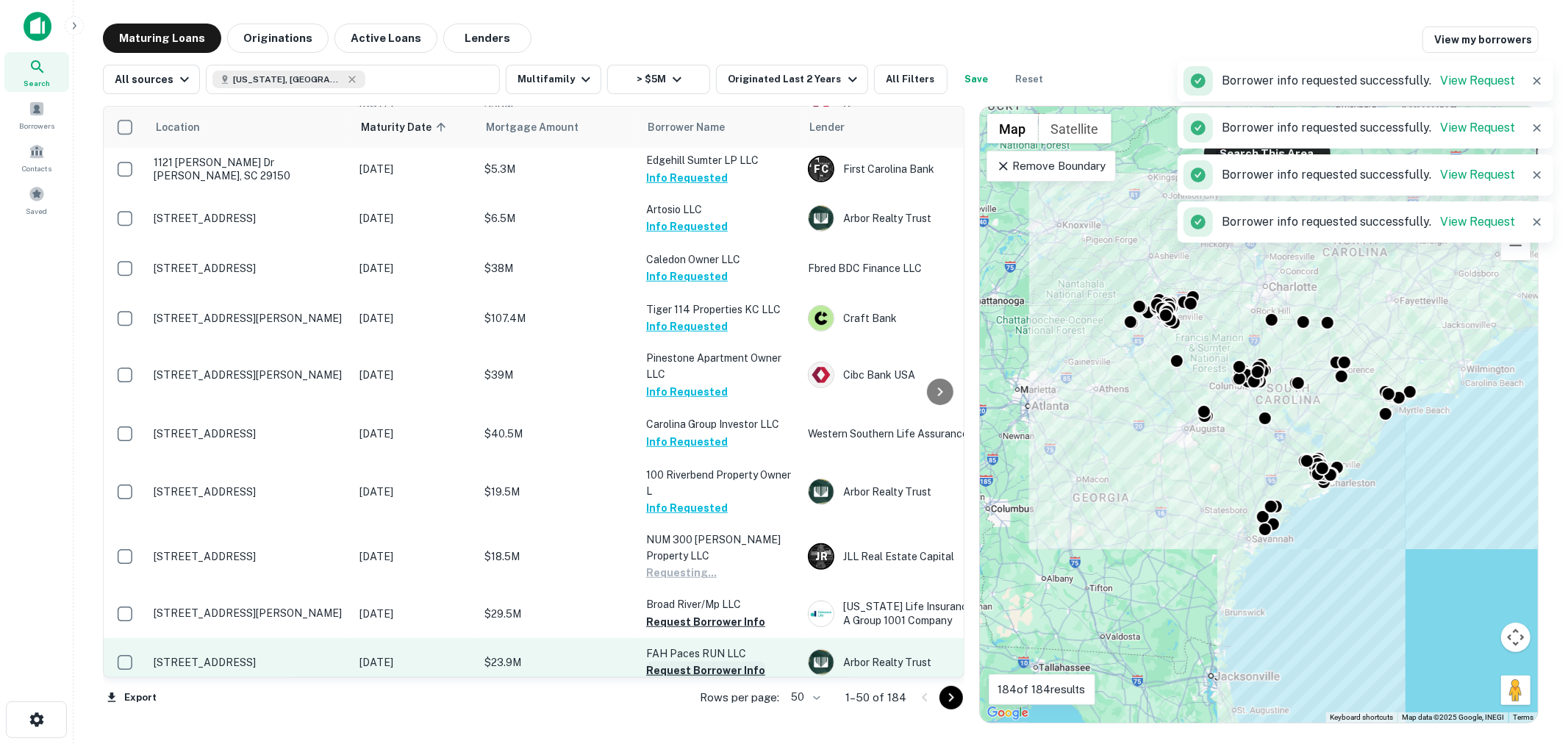
click at [688, 661] on button "Request Borrower Info" at bounding box center [705, 670] width 119 height 18
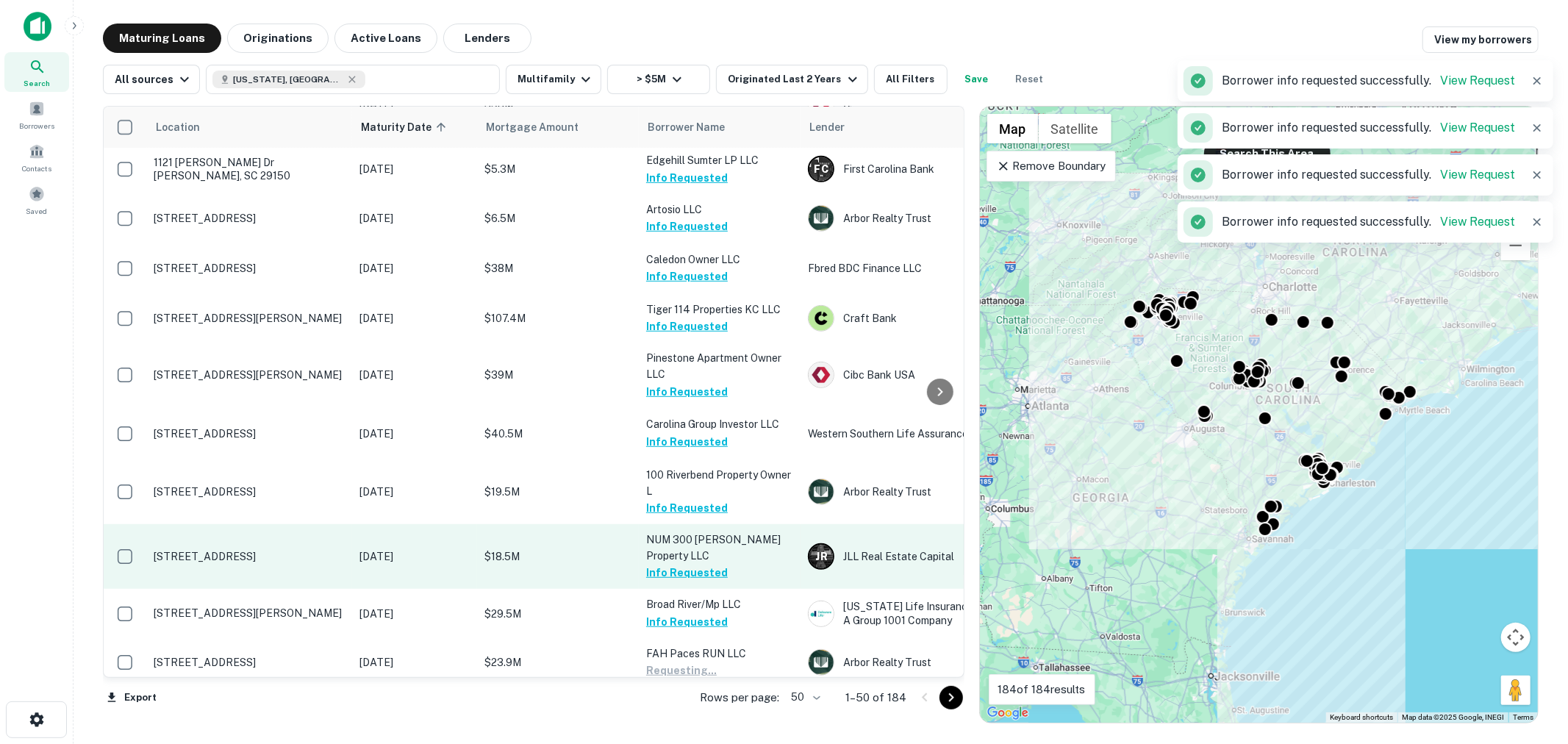
scroll to position [872, 0]
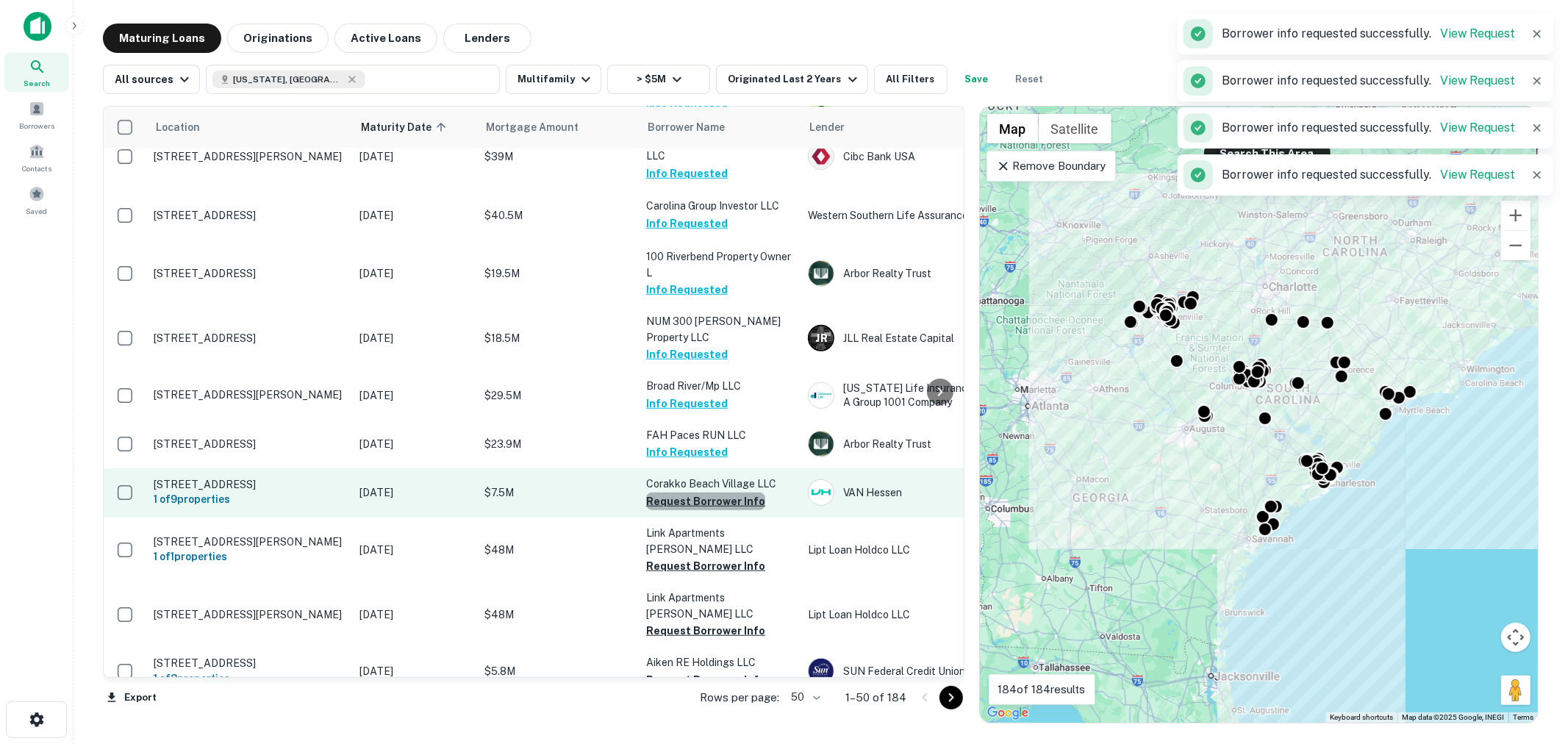
click at [708, 492] on button "Request Borrower Info" at bounding box center [705, 501] width 119 height 18
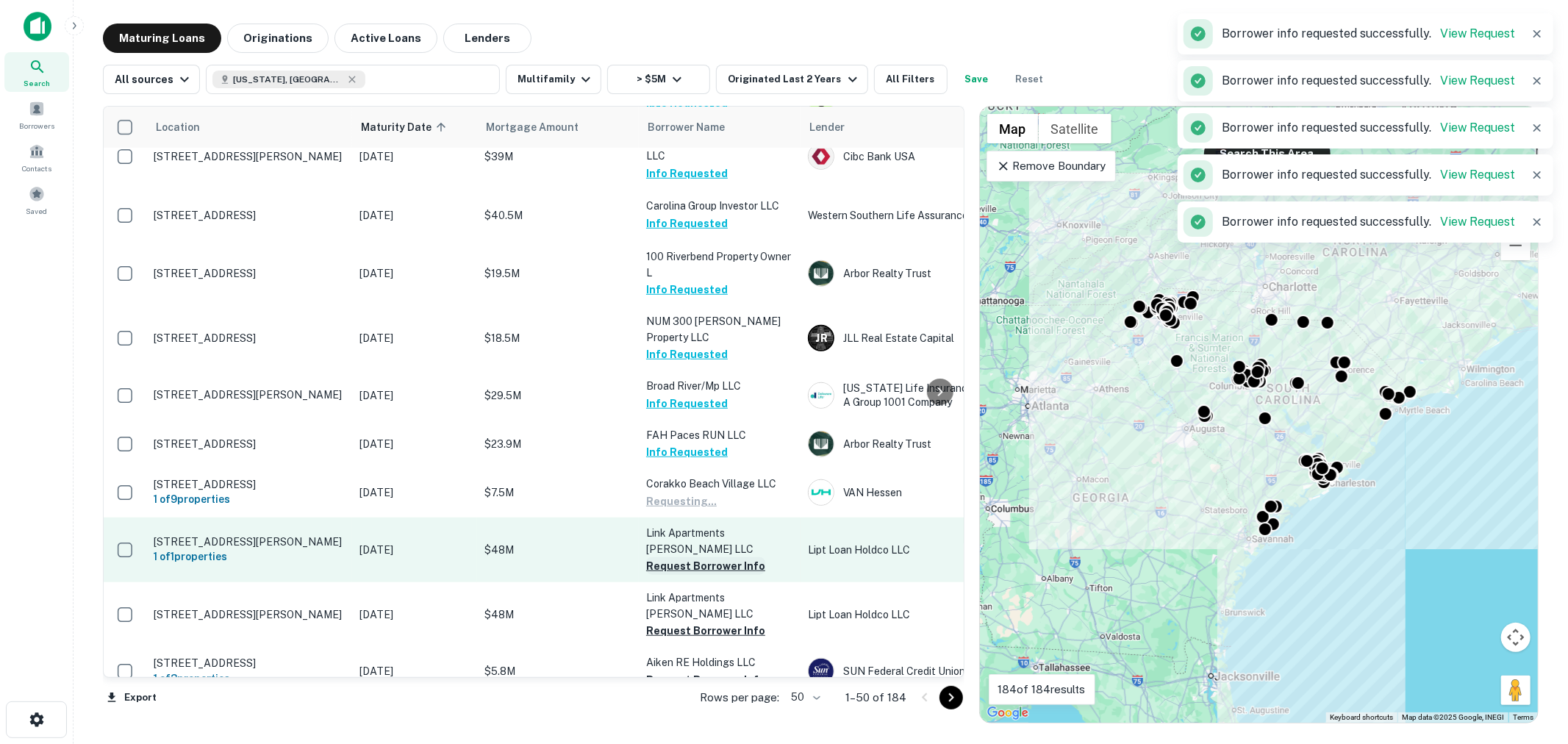
click at [709, 557] on button "Request Borrower Info" at bounding box center [705, 566] width 119 height 18
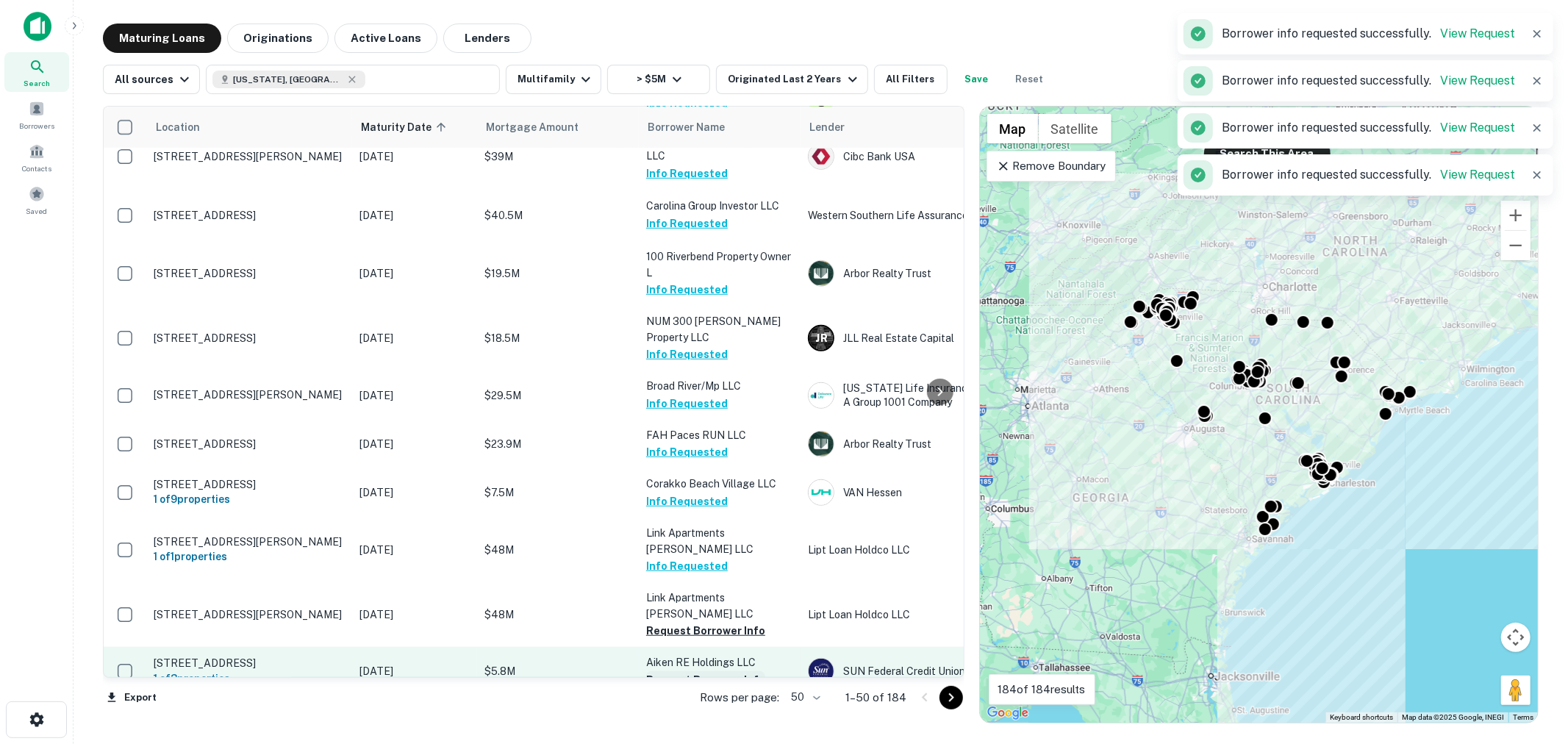
click at [708, 672] on button "Request Borrower Info" at bounding box center [705, 680] width 119 height 18
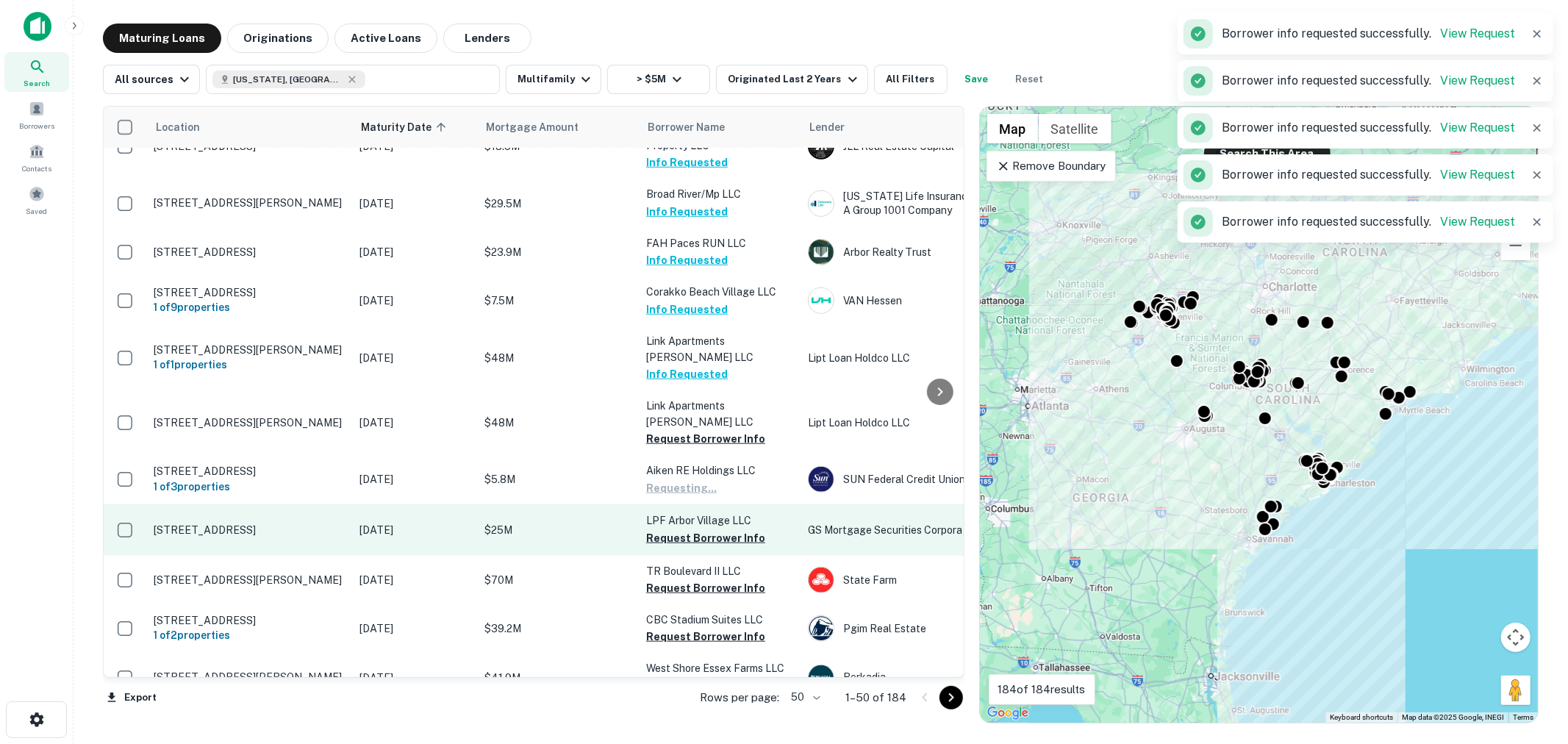
scroll to position [1089, 0]
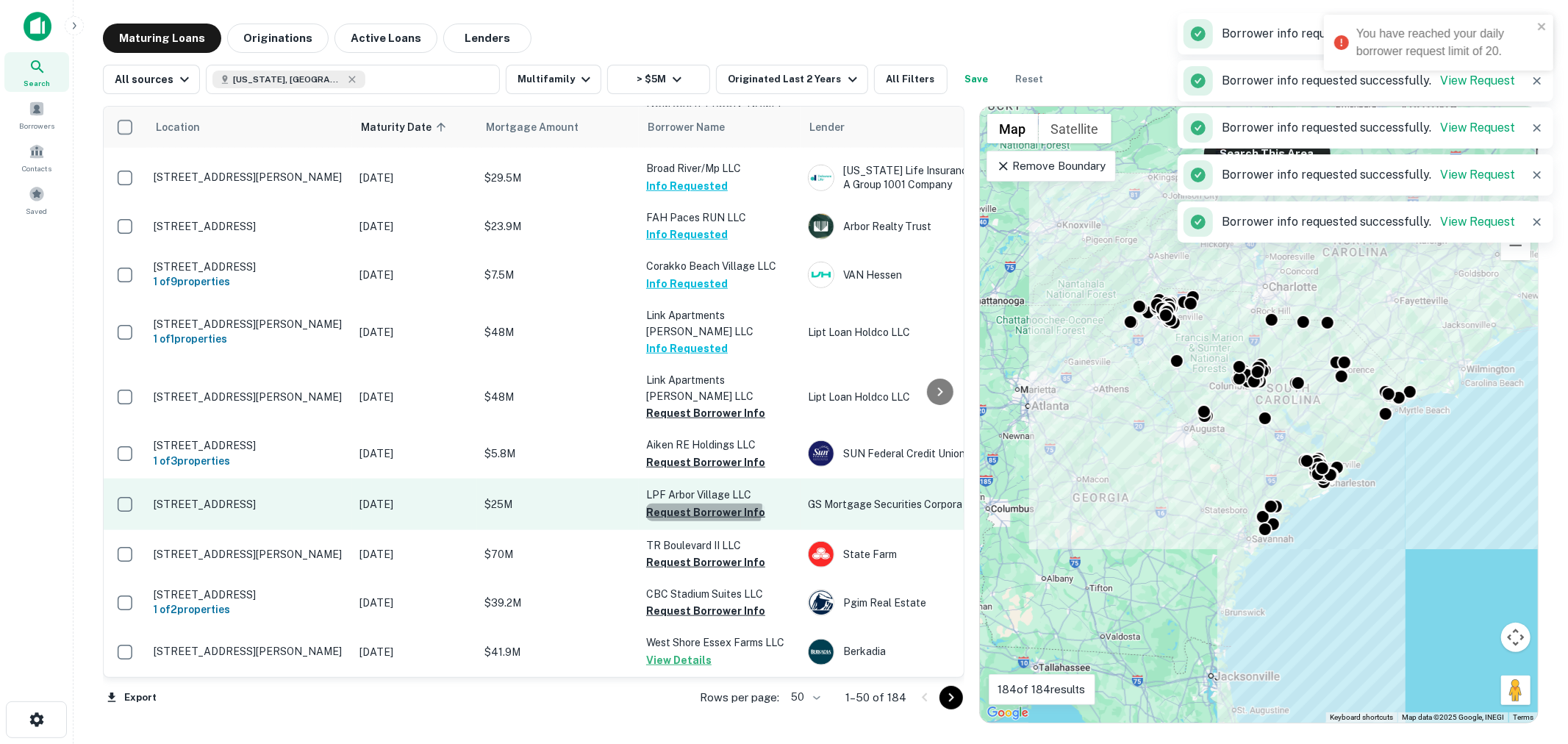
click at [702, 504] on button "Request Borrower Info" at bounding box center [705, 512] width 119 height 18
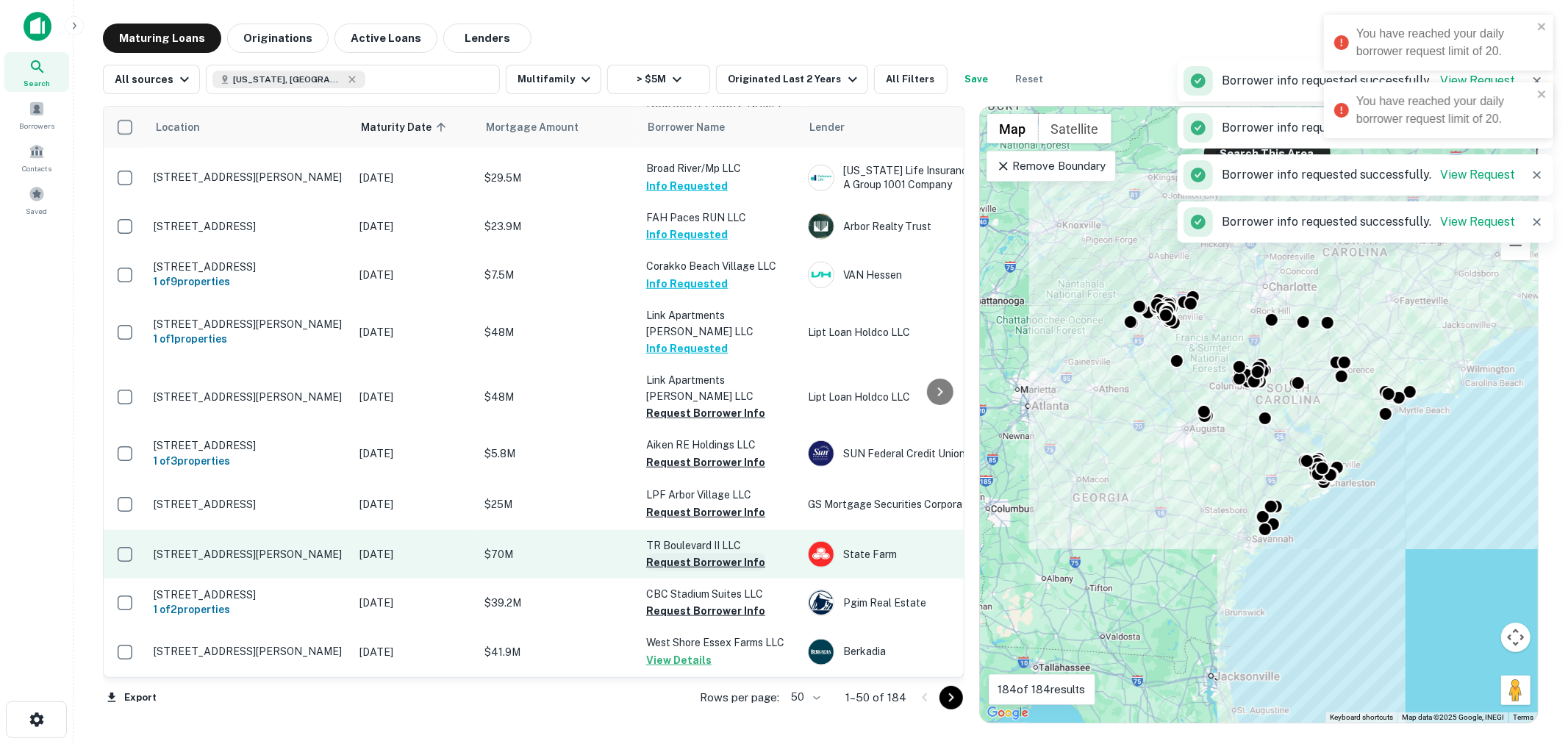
click at [689, 553] on button "Request Borrower Info" at bounding box center [705, 562] width 119 height 18
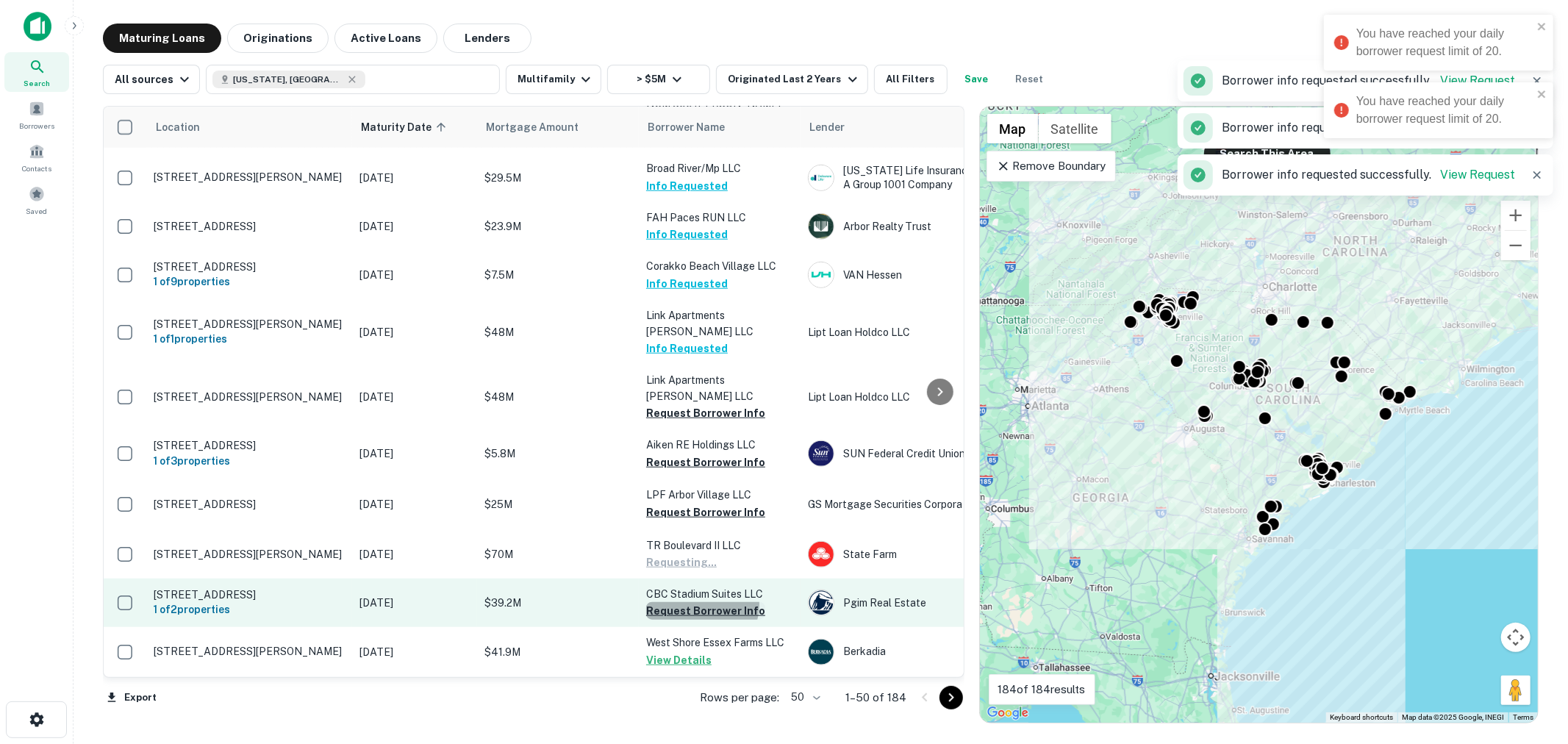
click at [701, 602] on button "Request Borrower Info" at bounding box center [705, 611] width 119 height 18
